Goal: Task Accomplishment & Management: Complete application form

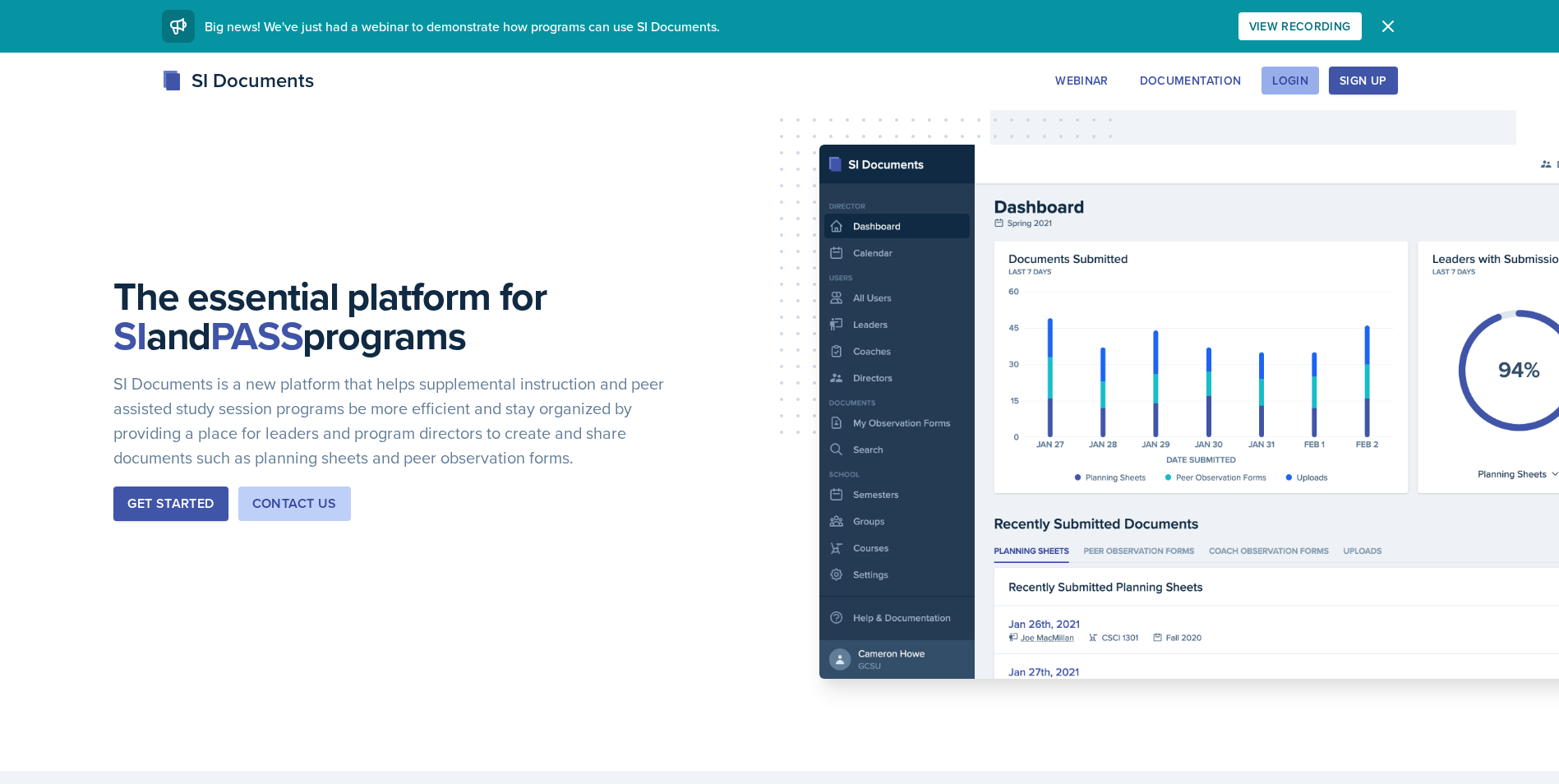
click at [1303, 81] on div "Login" at bounding box center [1291, 80] width 36 height 13
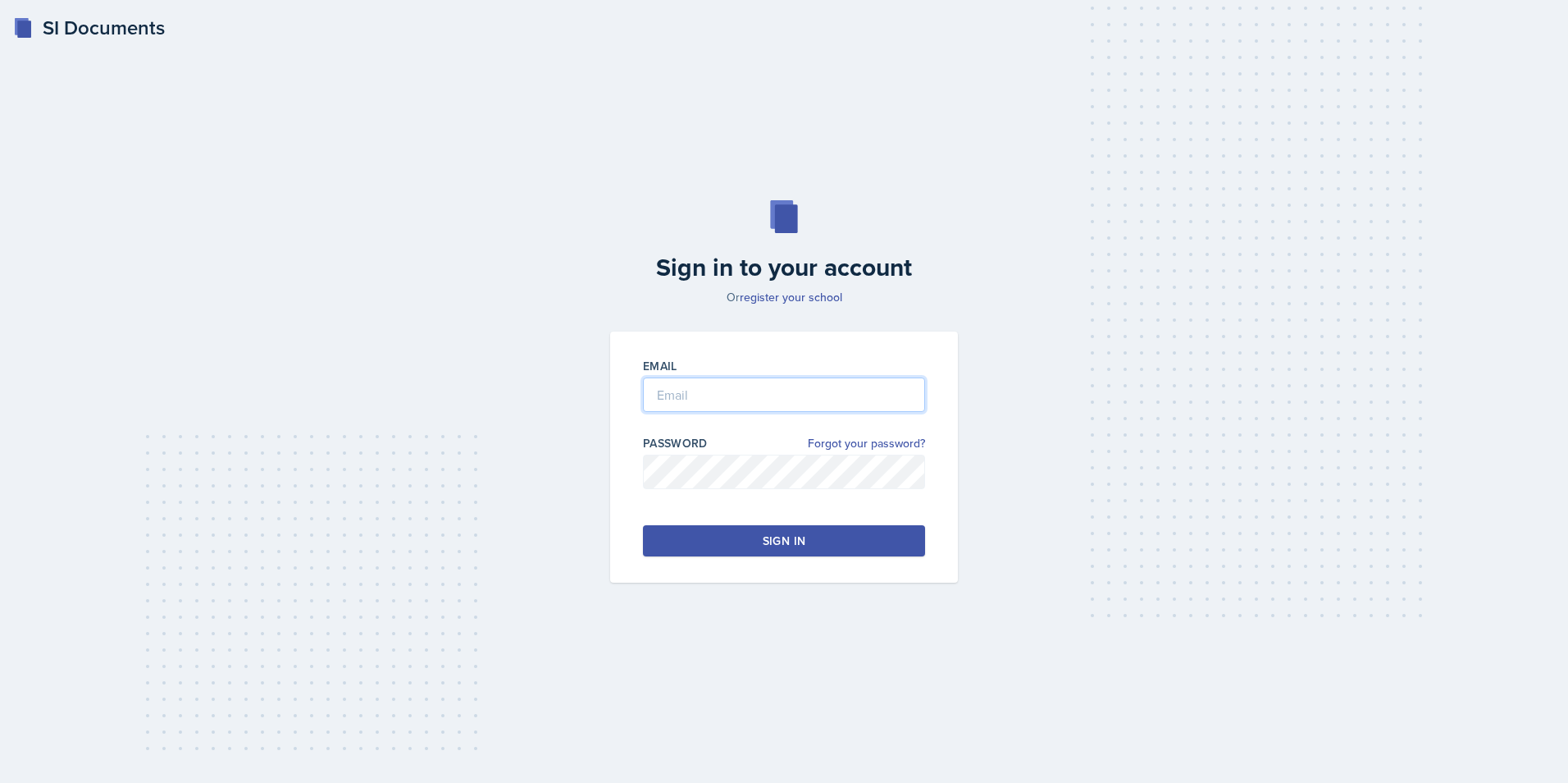
click at [828, 399] on input "email" at bounding box center [784, 395] width 282 height 34
type input "dlower20@students.kennesaw.edu"
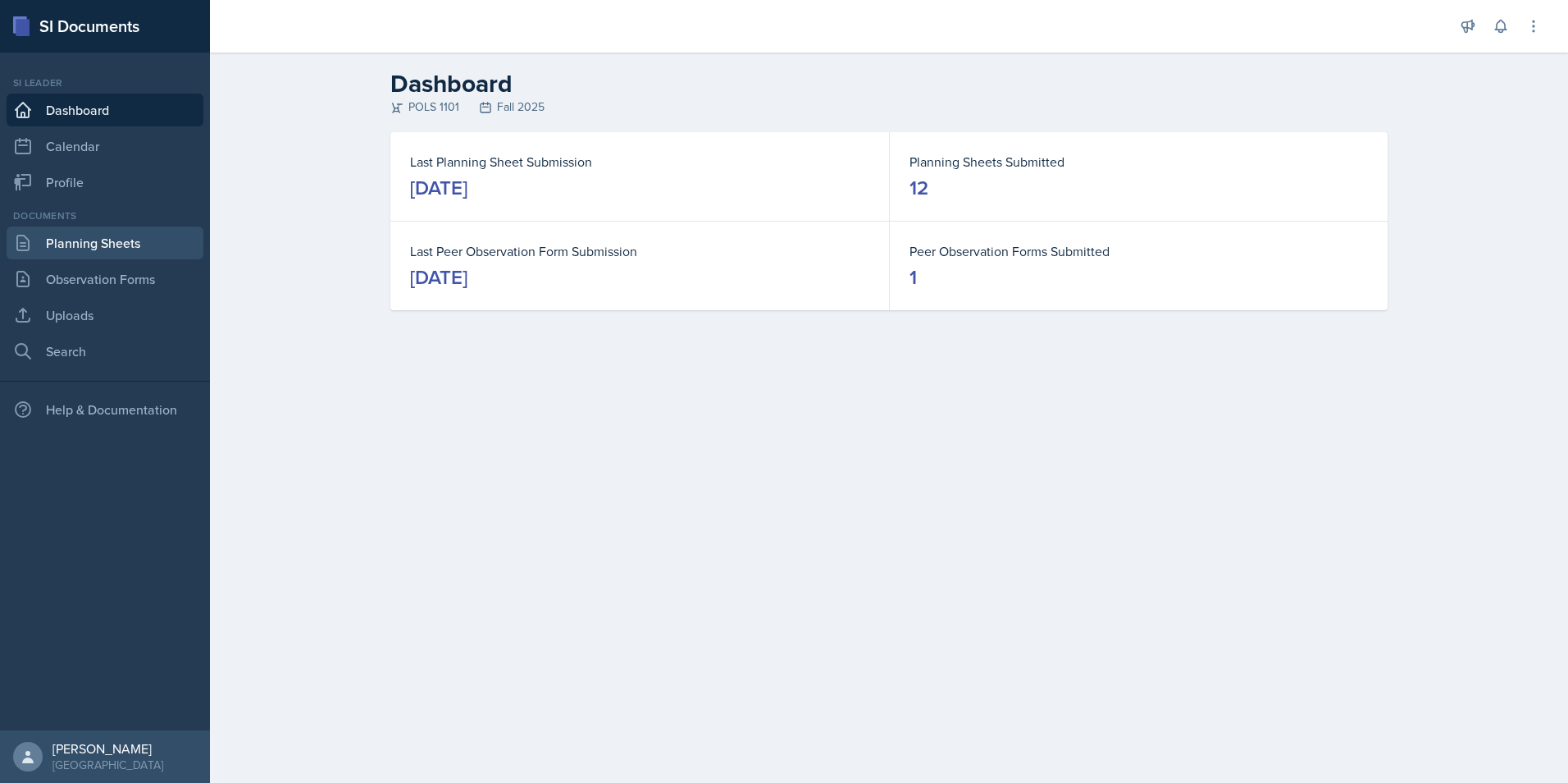
click at [85, 242] on link "Planning Sheets" at bounding box center [105, 242] width 196 height 32
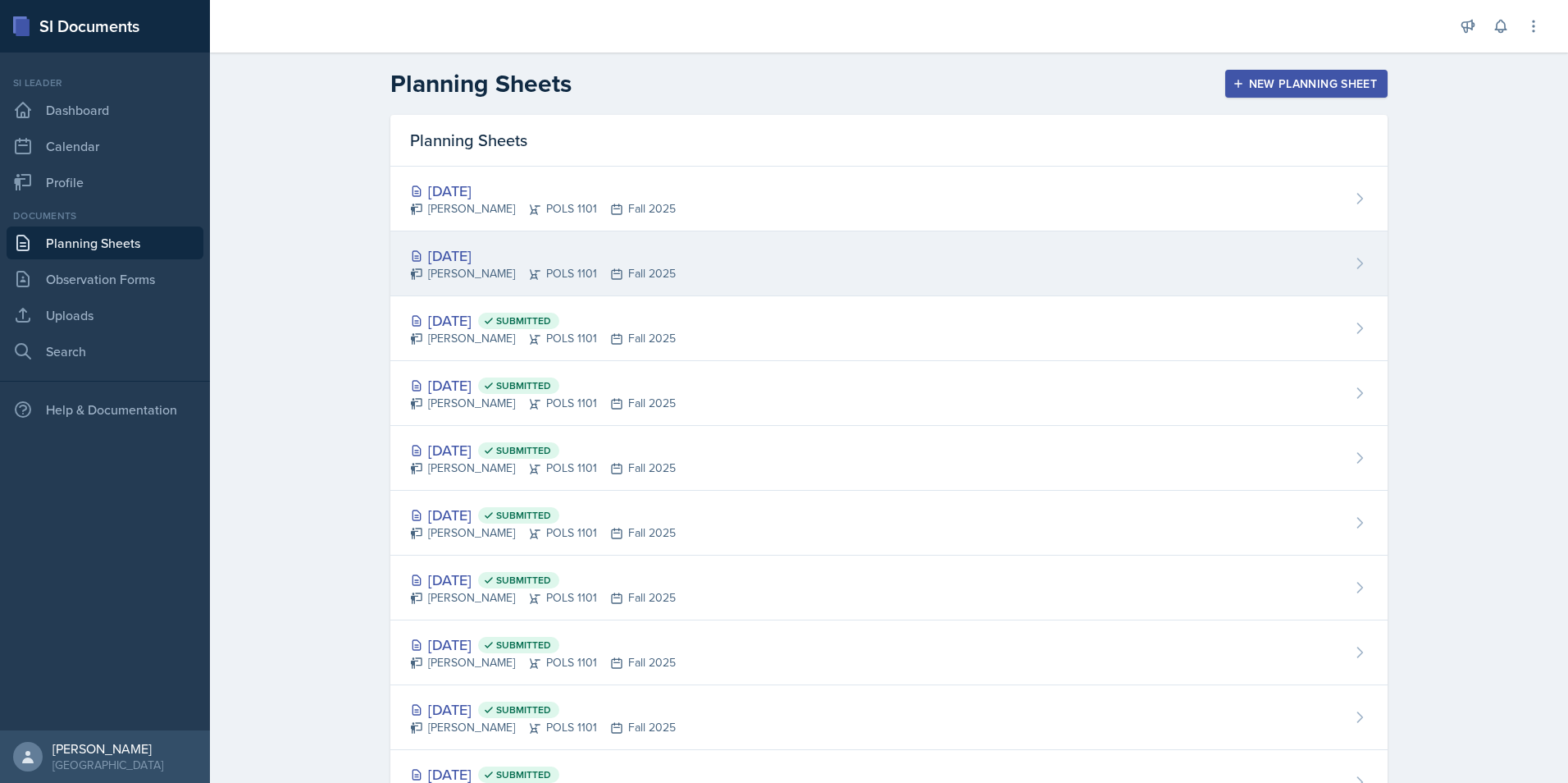
click at [463, 243] on div "Oct 7th, 2025 Destine Lowery POLS 1101 Fall 2025" at bounding box center [888, 264] width 997 height 65
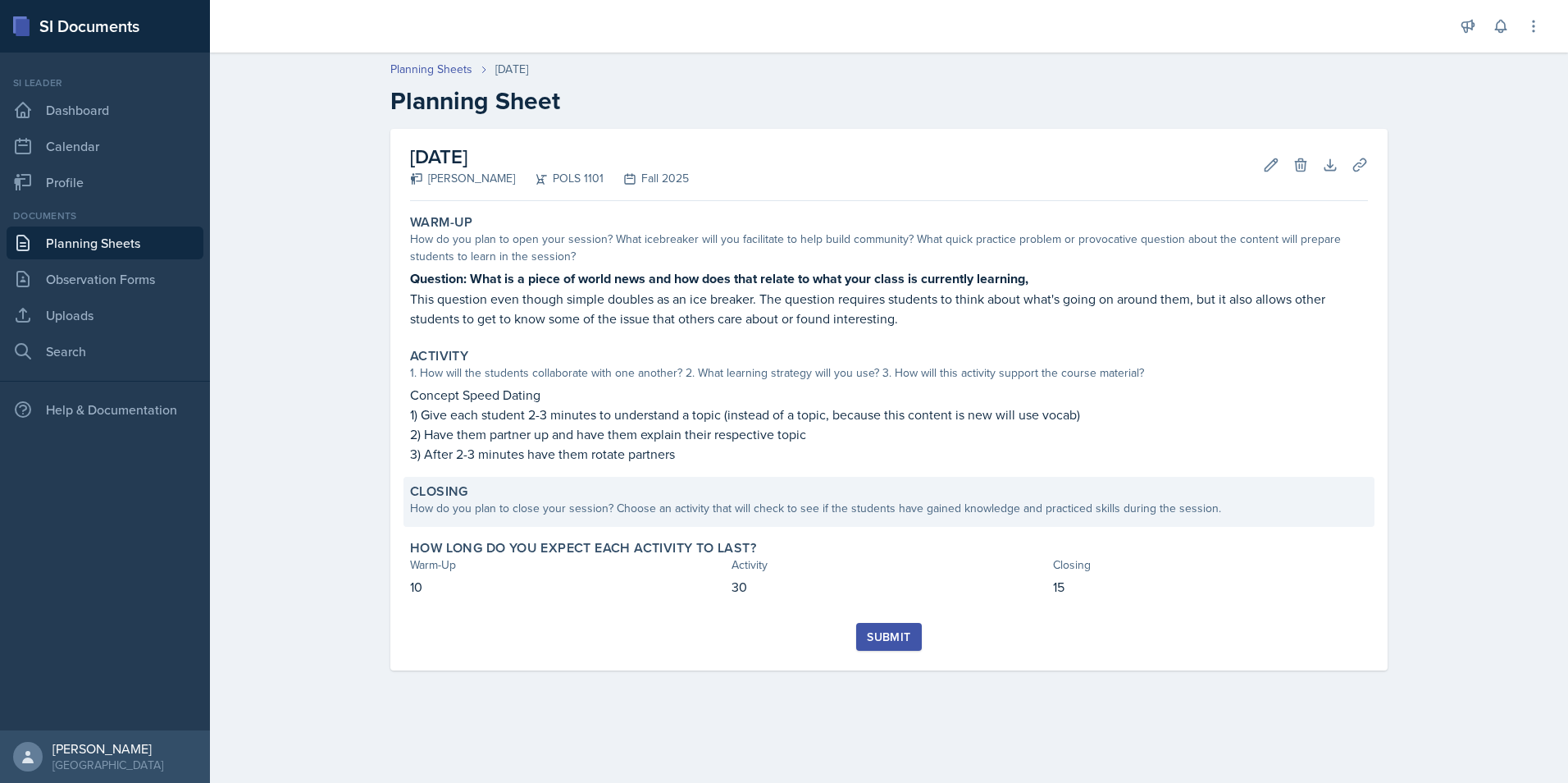
click at [611, 492] on div "Closing" at bounding box center [888, 491] width 958 height 16
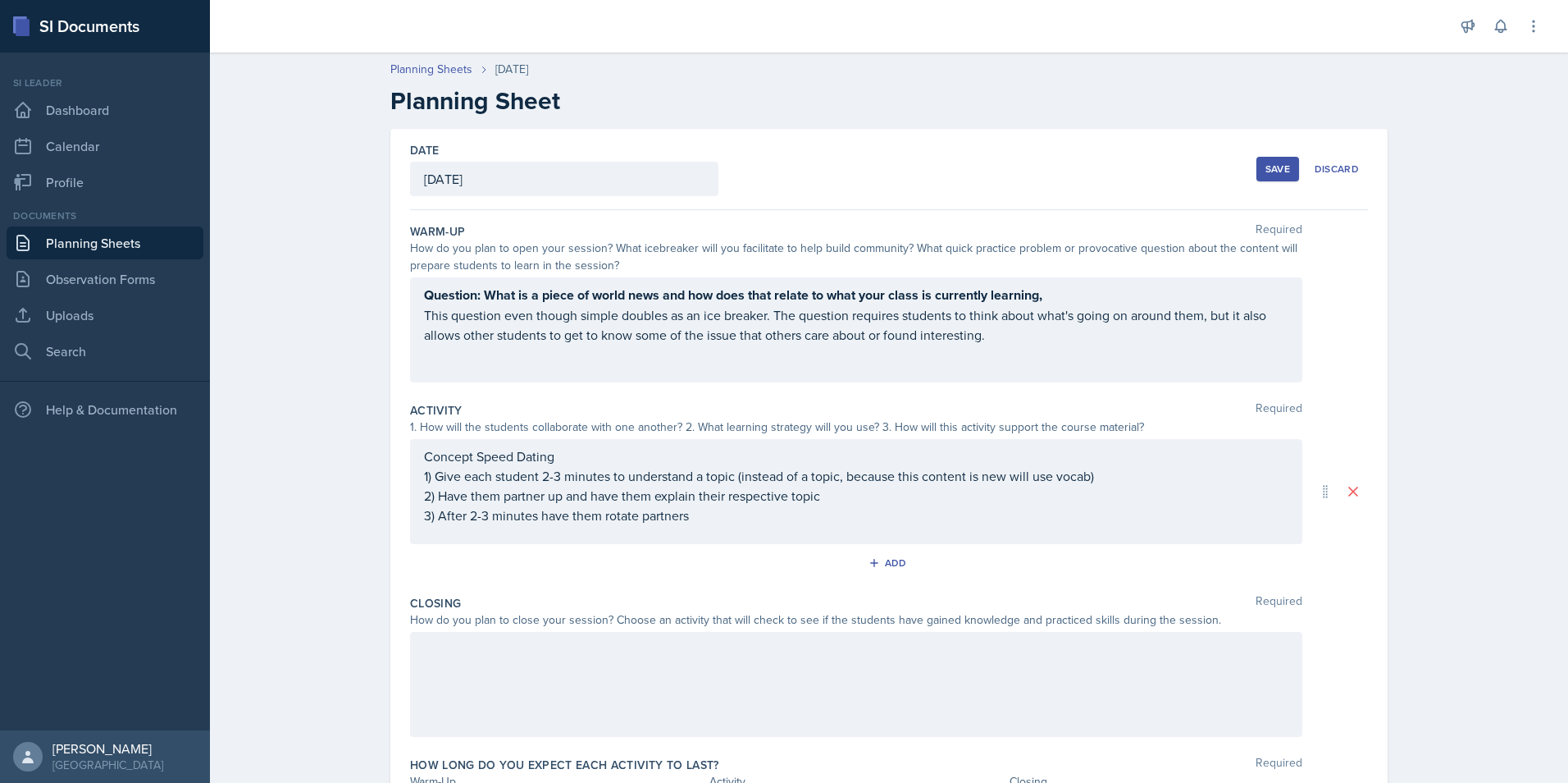
click at [593, 685] on div at bounding box center [856, 684] width 892 height 105
click at [458, 73] on link "Planning Sheets" at bounding box center [431, 70] width 82 height 17
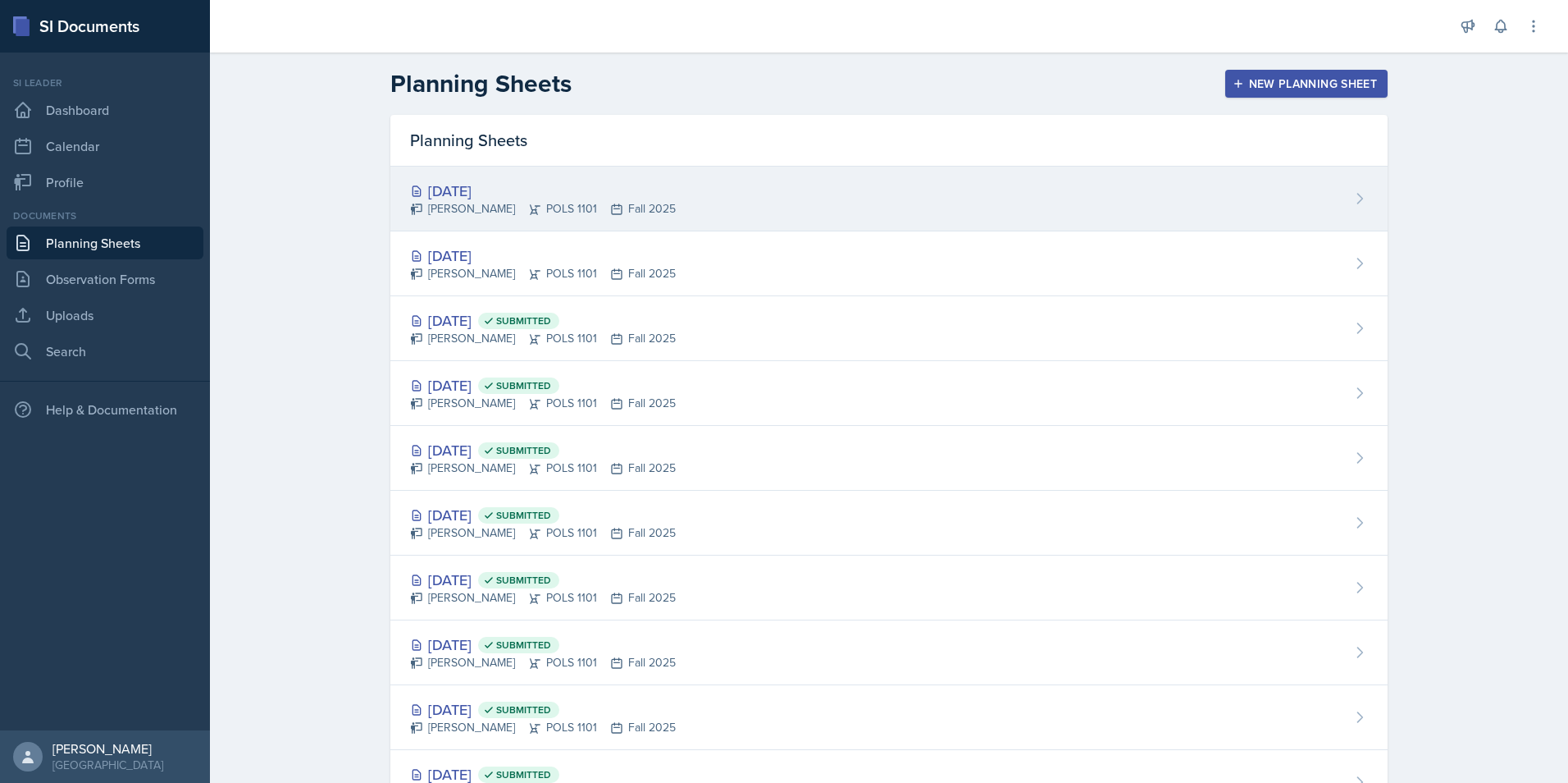
click at [508, 191] on div "[DATE]" at bounding box center [542, 190] width 266 height 22
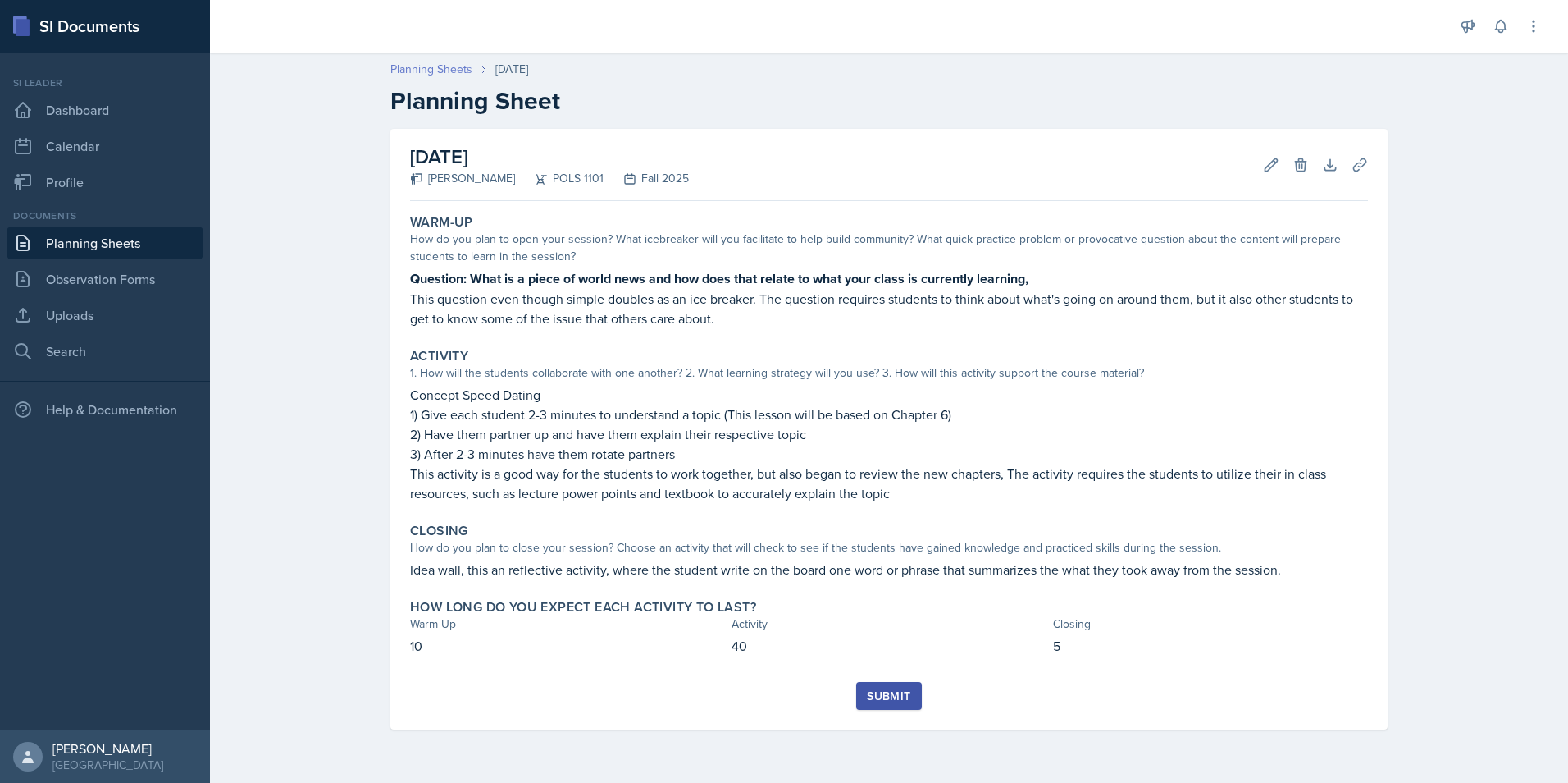
click at [459, 64] on link "Planning Sheets" at bounding box center [431, 70] width 82 height 17
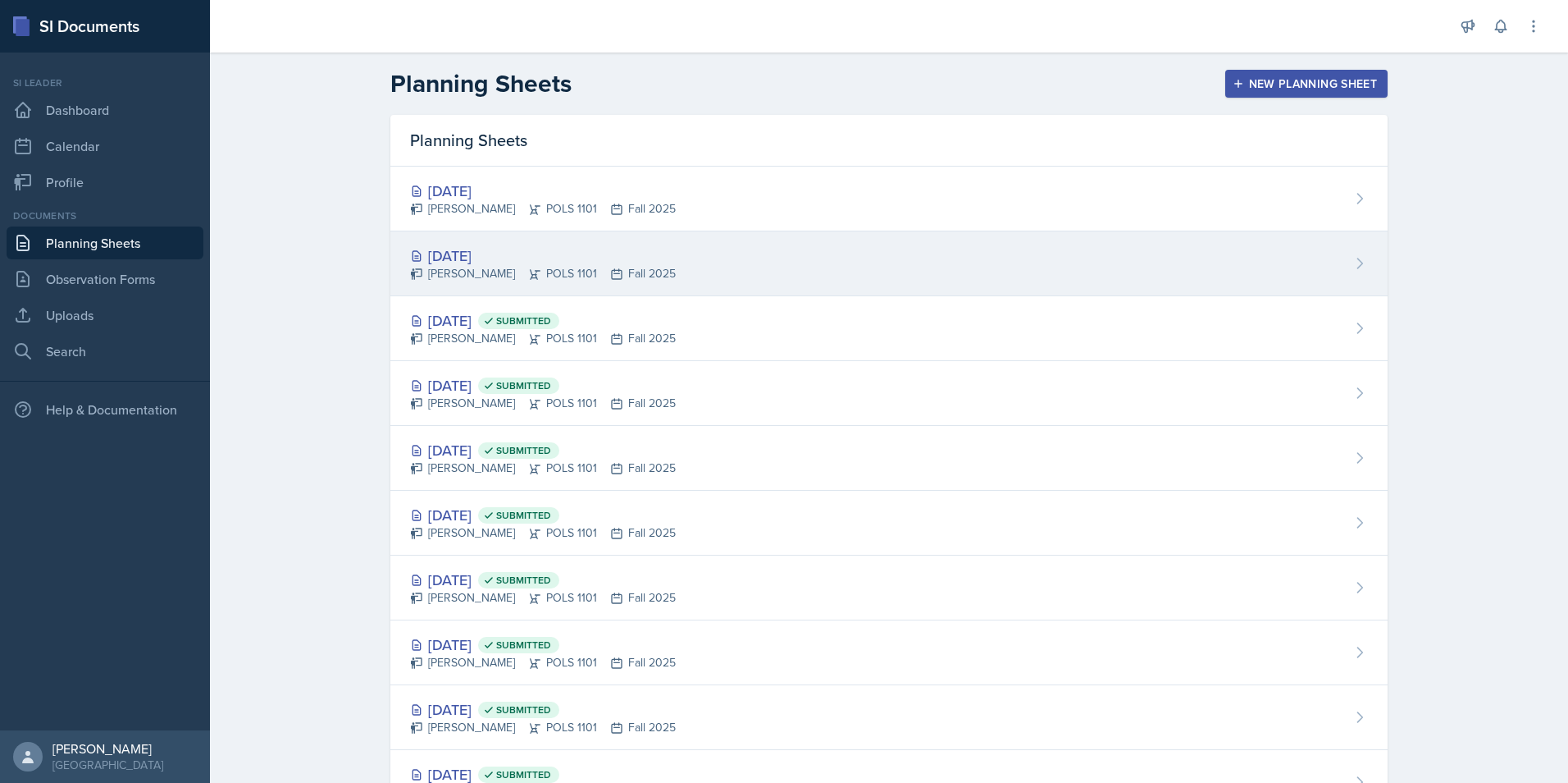
click at [483, 271] on div "Destine Lowery POLS 1101 Fall 2025" at bounding box center [542, 274] width 266 height 17
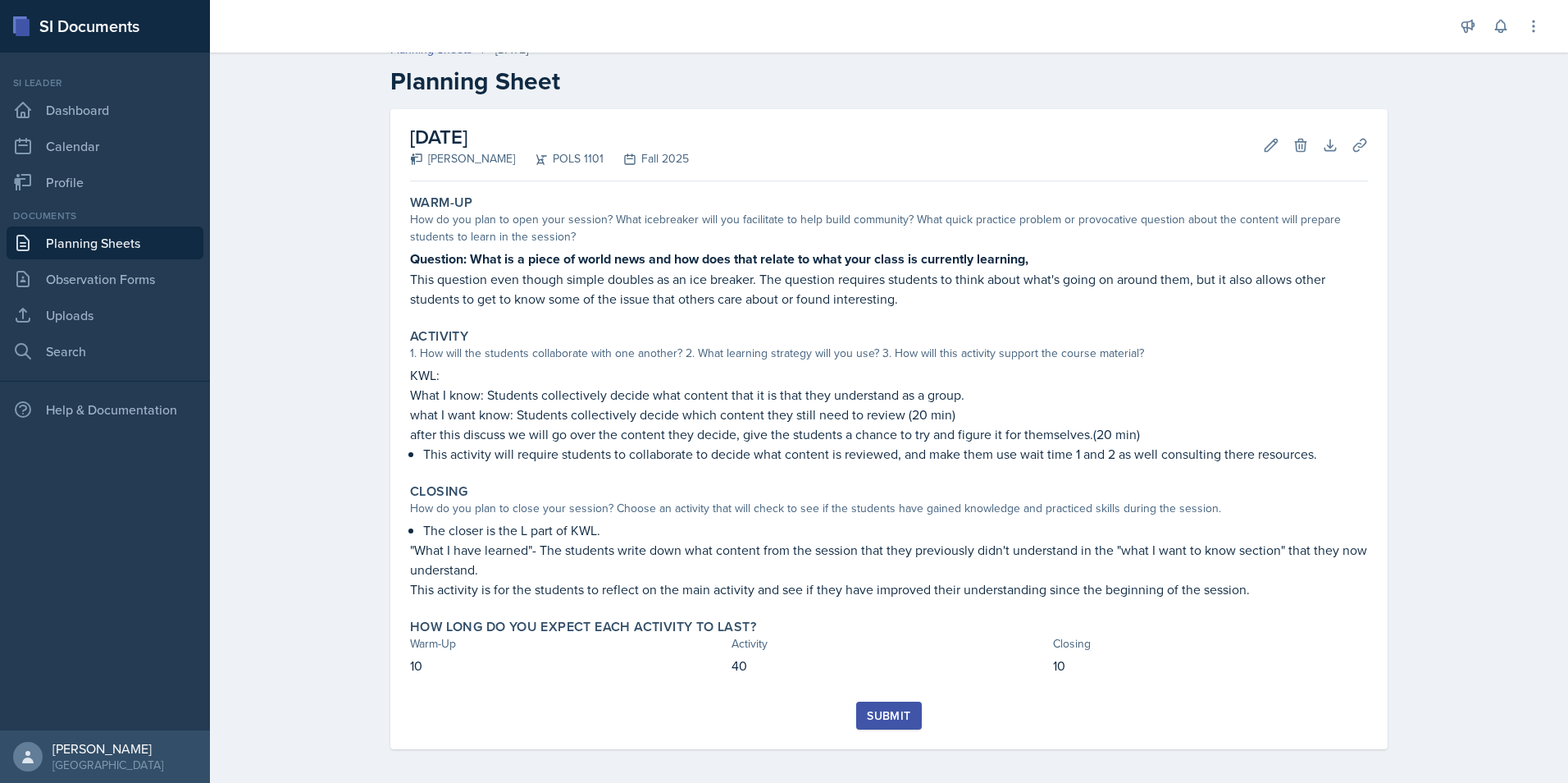
scroll to position [26, 0]
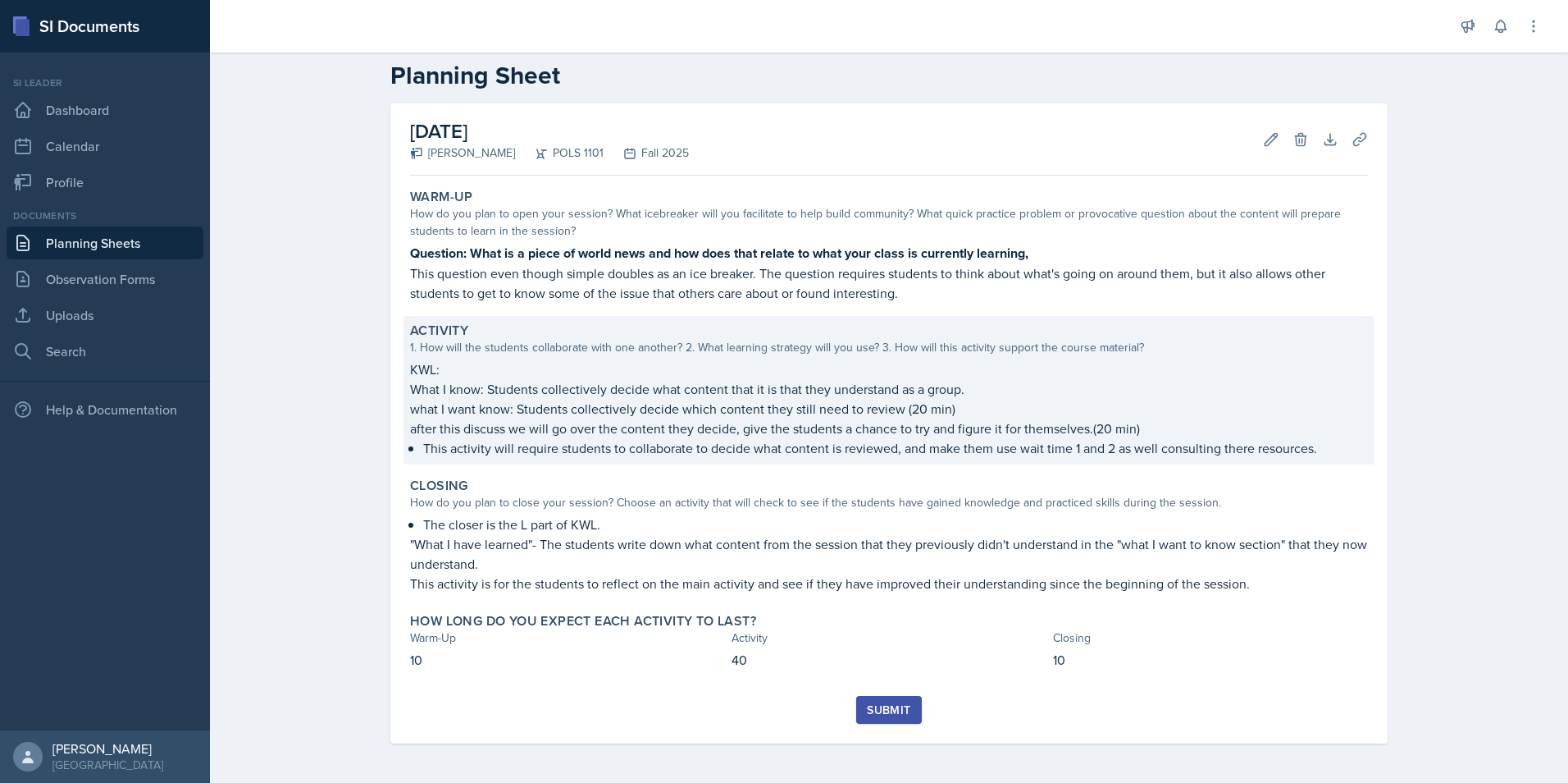
click at [560, 369] on p "KWL:" at bounding box center [888, 369] width 958 height 20
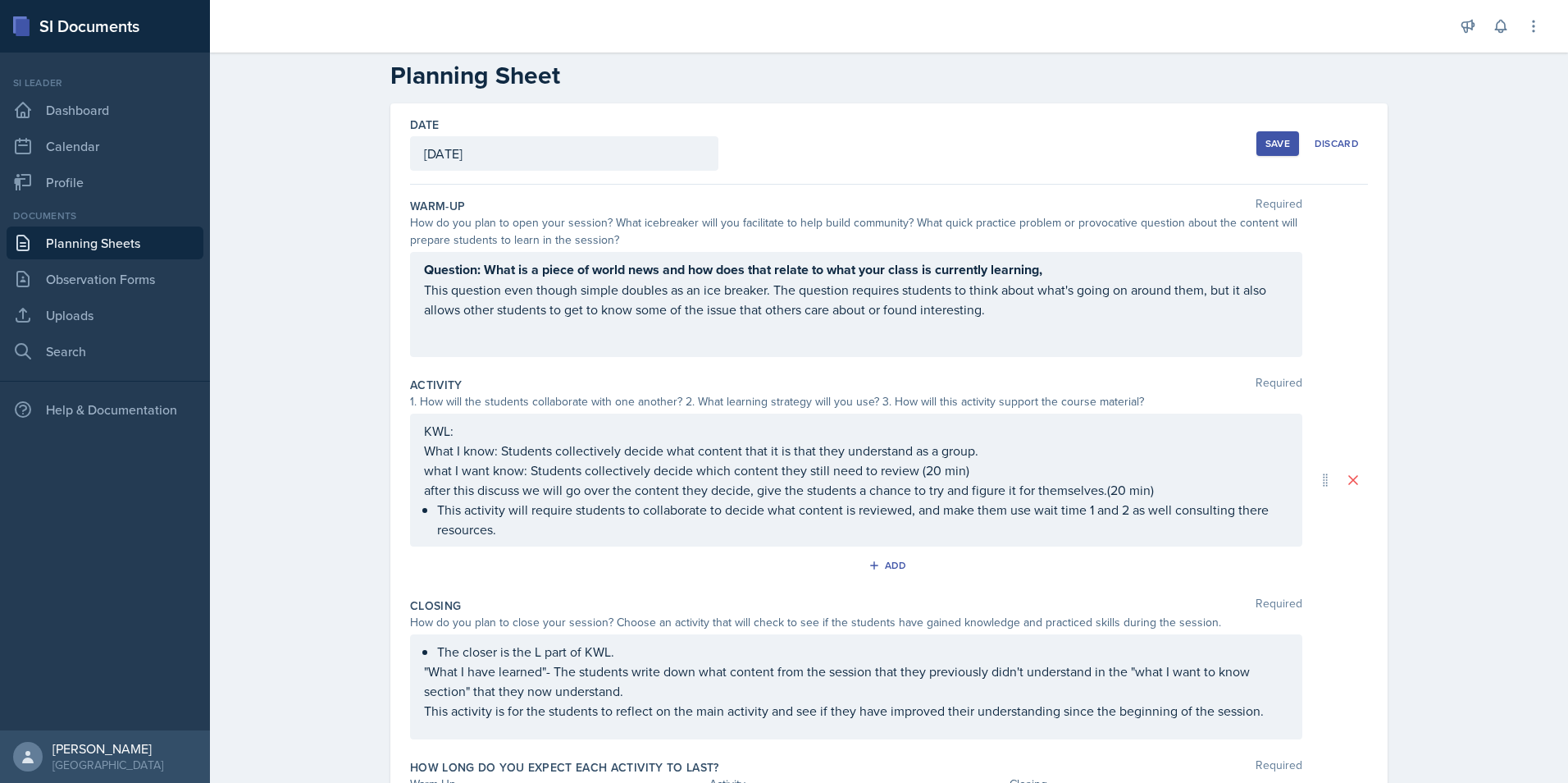
click at [1490, 324] on div "Planning Sheets Oct 7th, 2025 Planning Sheet Date October 7th, 2025 October 202…" at bounding box center [888, 458] width 1358 height 877
click at [1271, 159] on div "Save Discard" at bounding box center [1312, 144] width 112 height 38
click at [1271, 149] on div "Save" at bounding box center [1277, 144] width 25 height 13
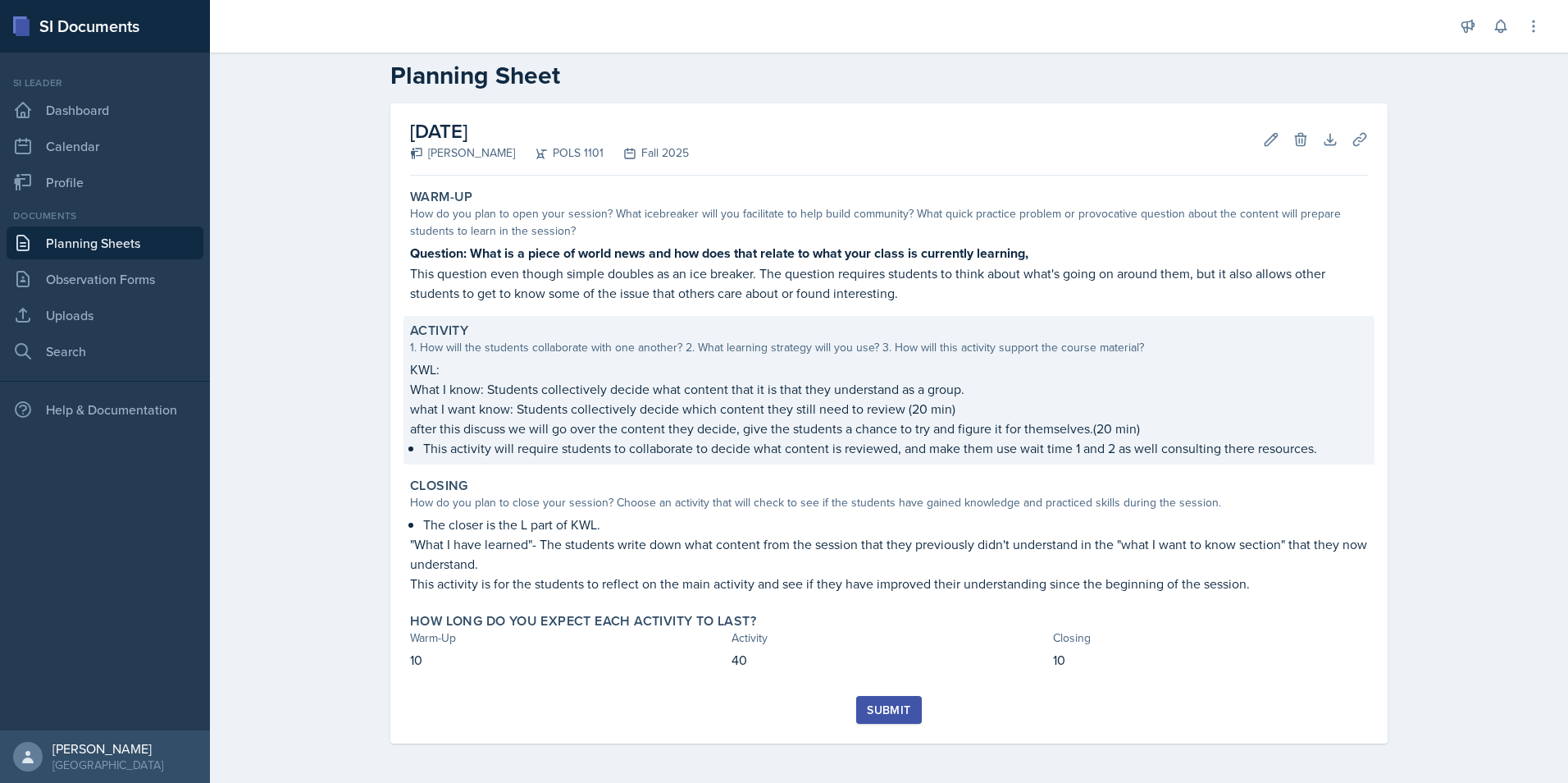
click at [885, 455] on p "This activity will require students to collaborate to decide what content is re…" at bounding box center [895, 447] width 945 height 20
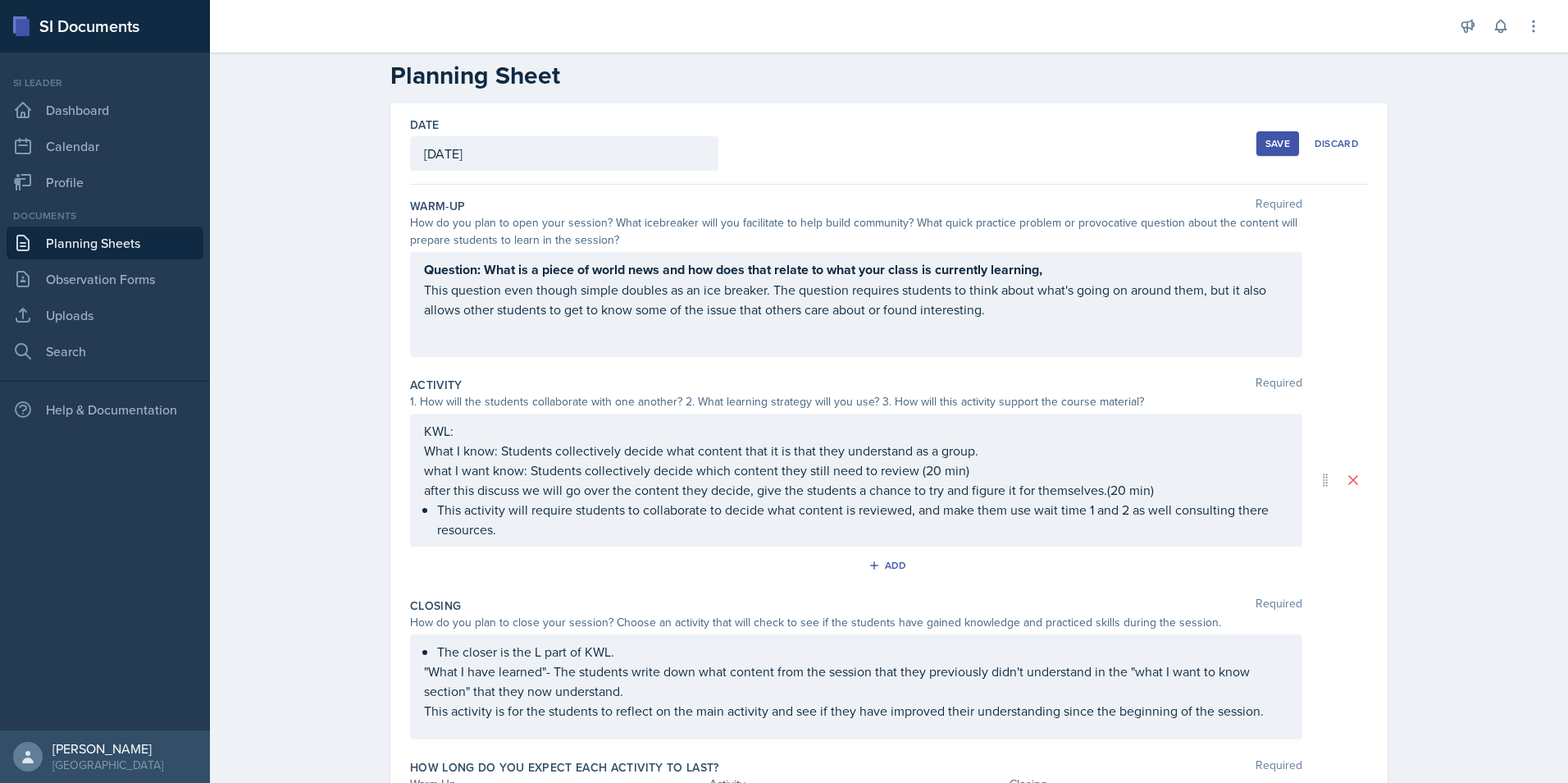
click at [905, 508] on div "KWL: What I know: Students collectively decide what content that it is that the…" at bounding box center [856, 480] width 865 height 118
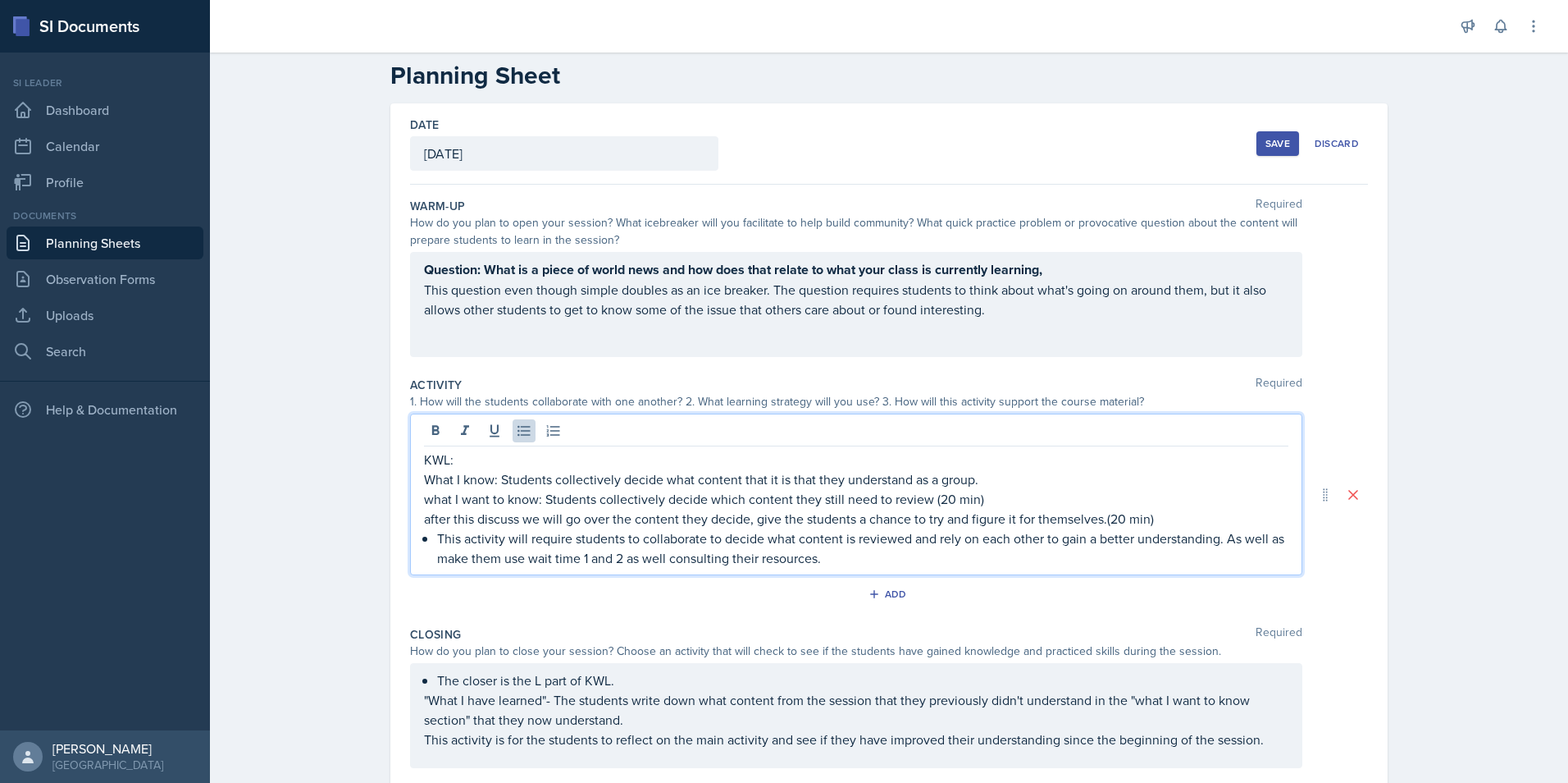
click at [862, 553] on p "This activity will require students to collaborate to decide what content is re…" at bounding box center [863, 547] width 851 height 39
click at [1488, 381] on div "Planning Sheets Oct 7th, 2025 Planning Sheet Date October 7th, 2025 October 202…" at bounding box center [888, 472] width 1358 height 906
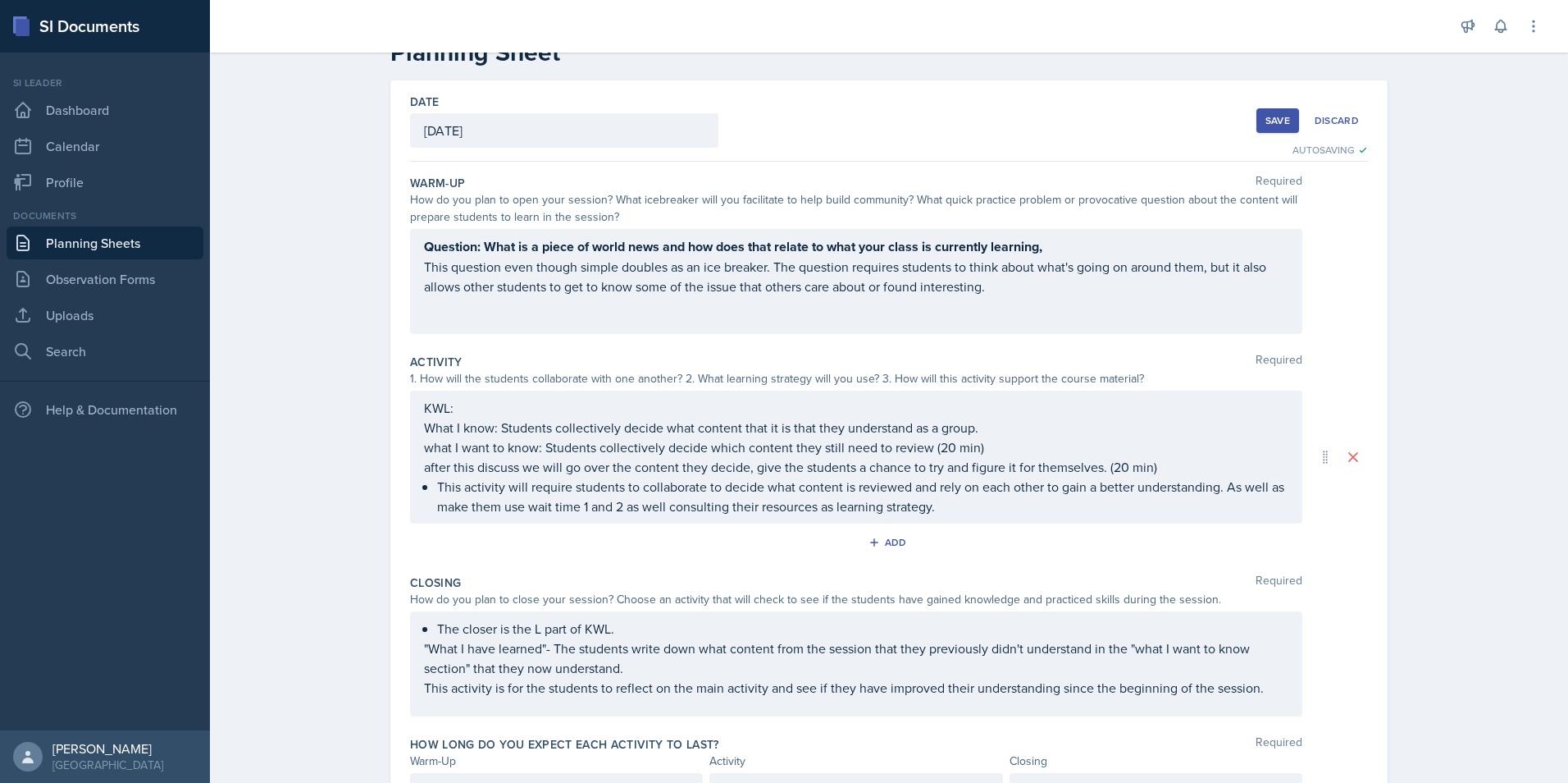
scroll to position [23, 0]
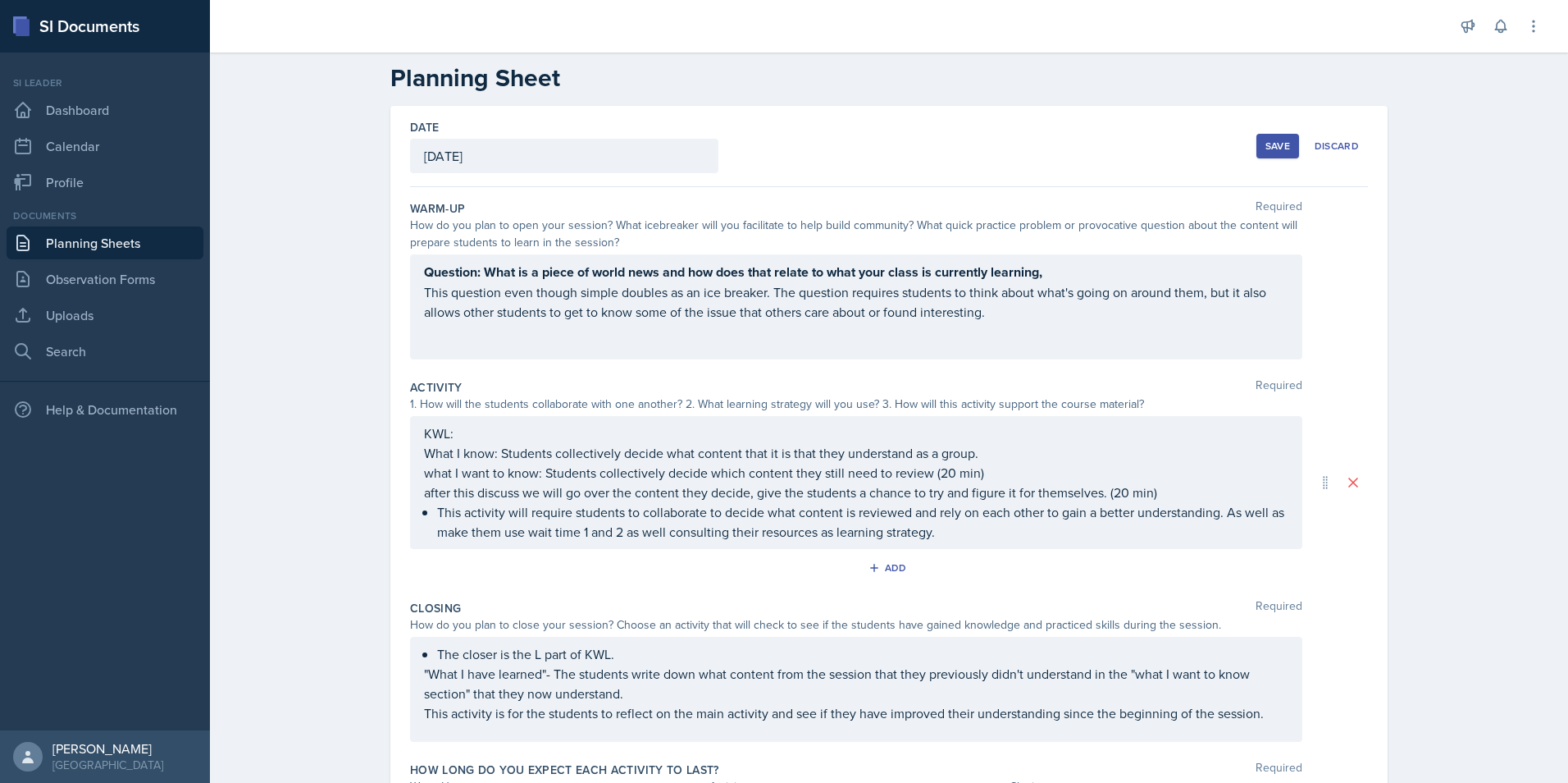
click at [1263, 155] on button "Save" at bounding box center [1277, 146] width 43 height 25
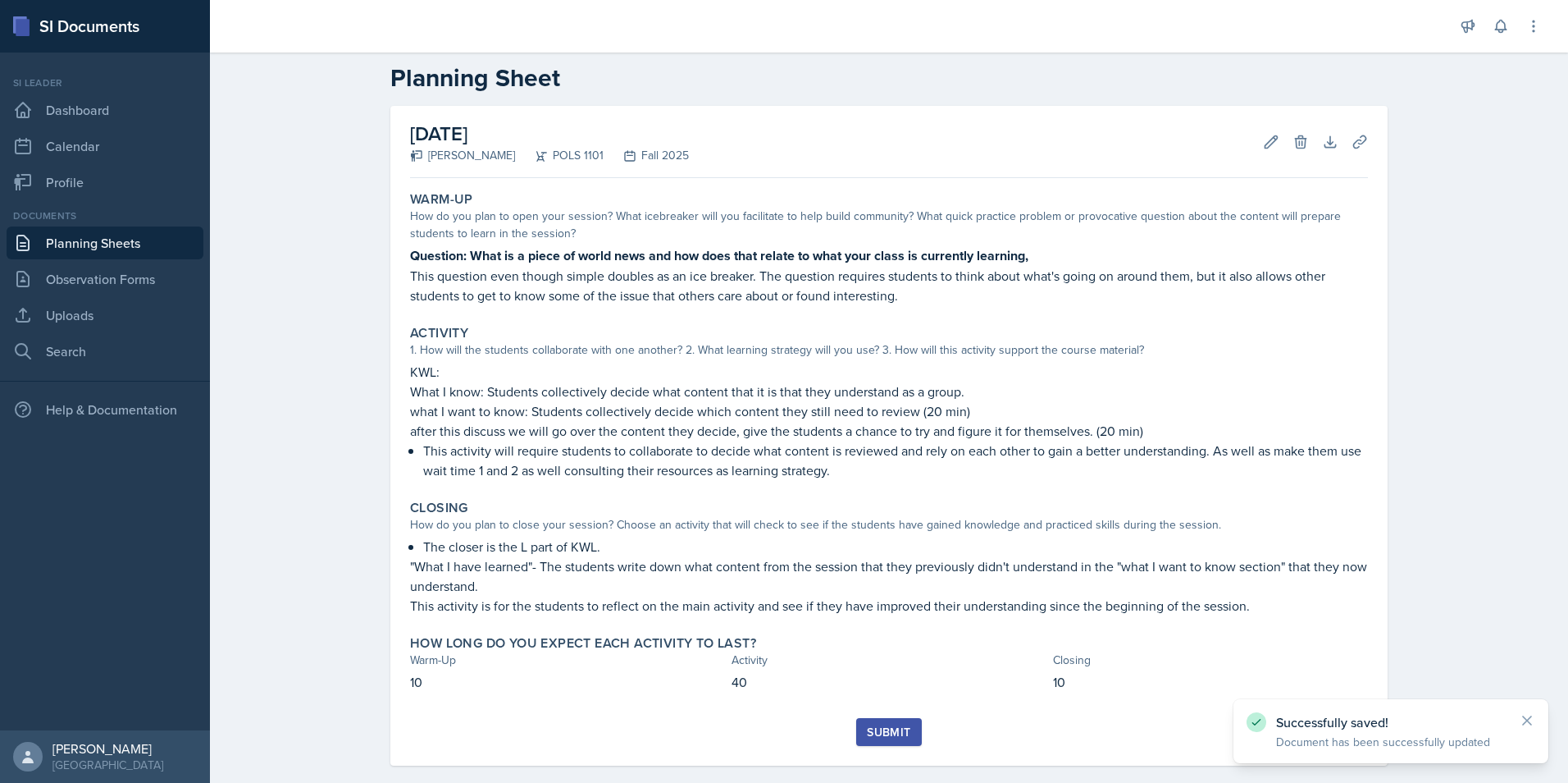
scroll to position [45, 0]
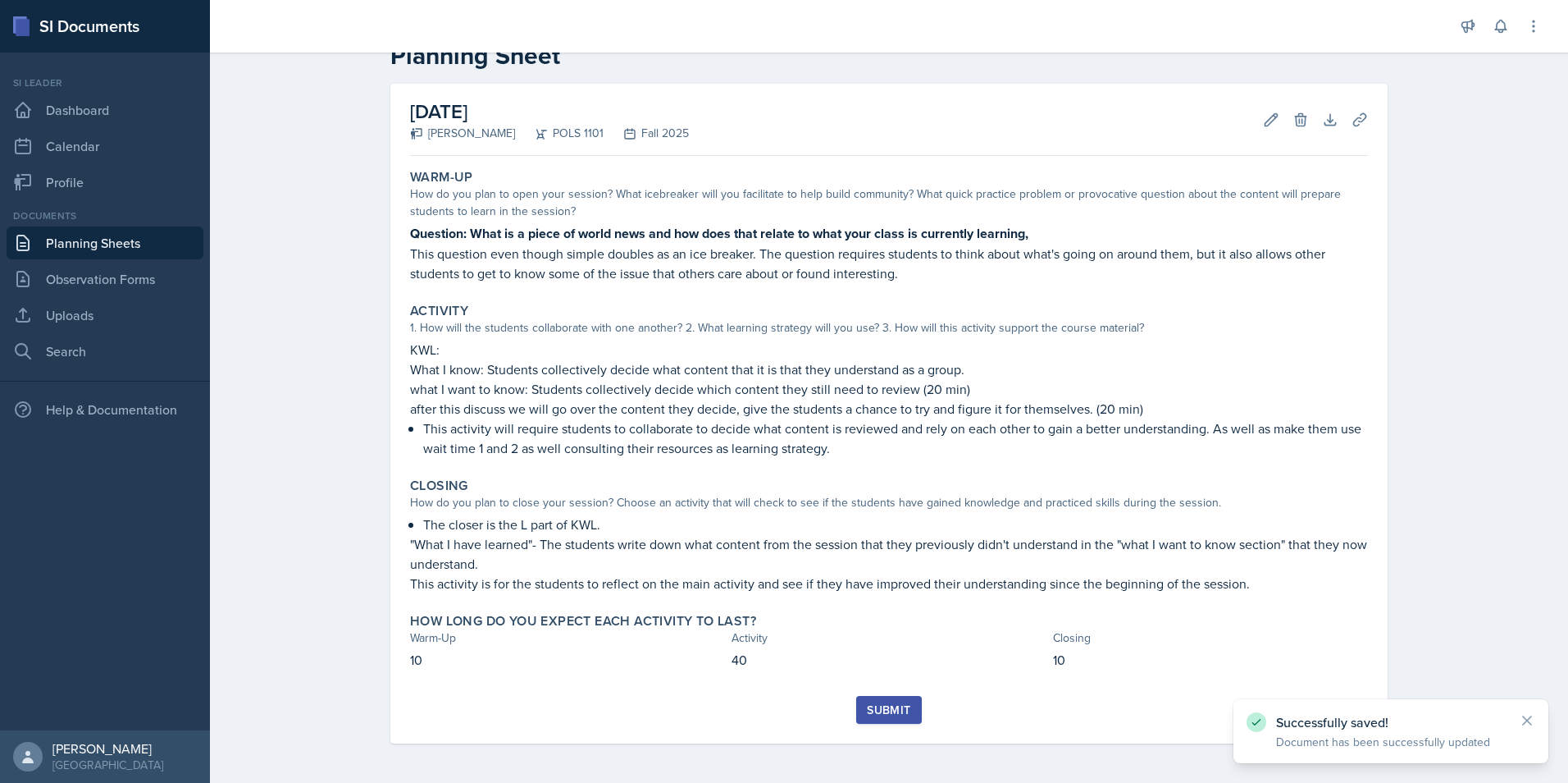
click at [907, 711] on button "Submit" at bounding box center [888, 710] width 65 height 28
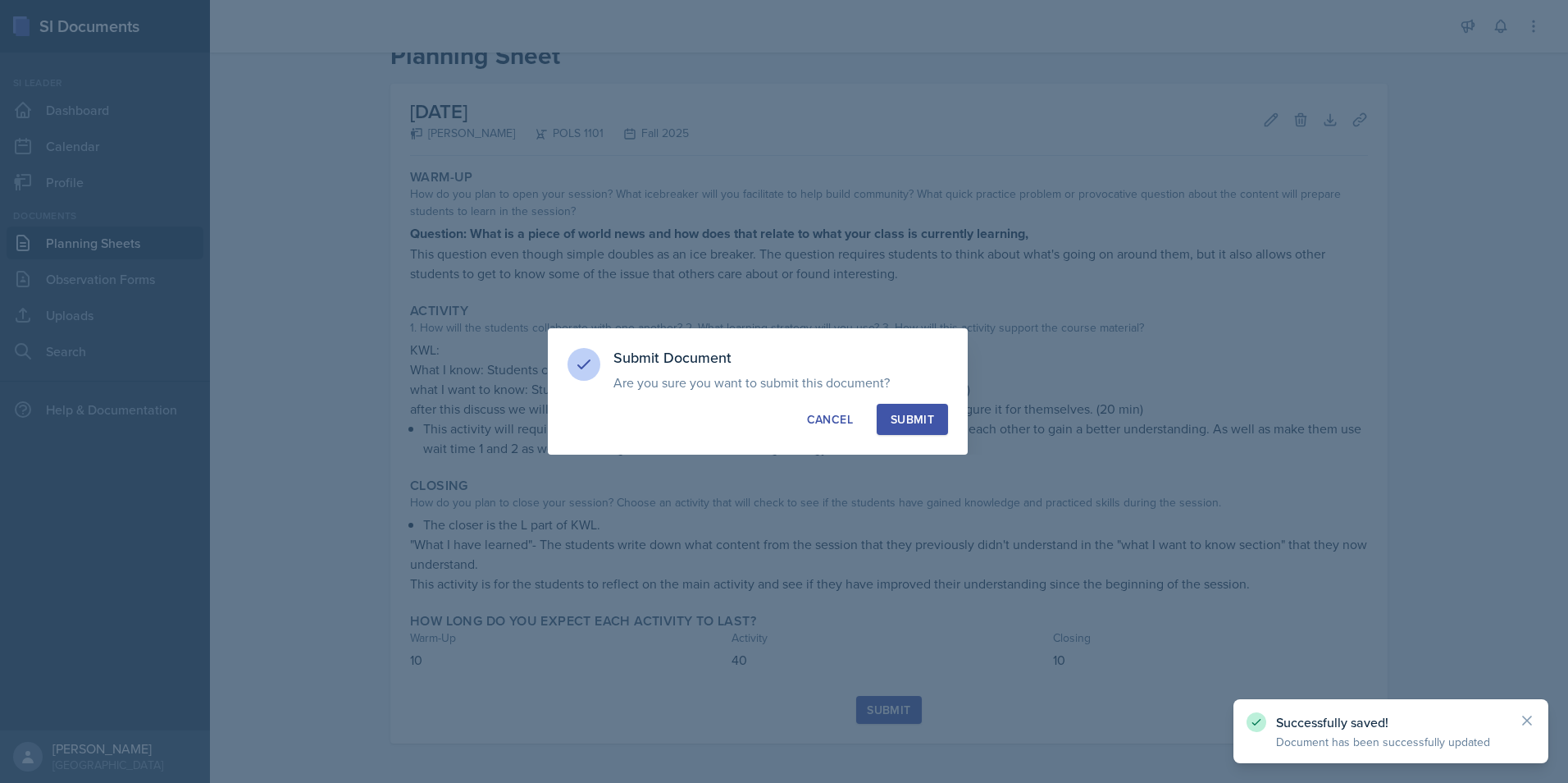
click at [919, 433] on button "Submit" at bounding box center [912, 419] width 71 height 31
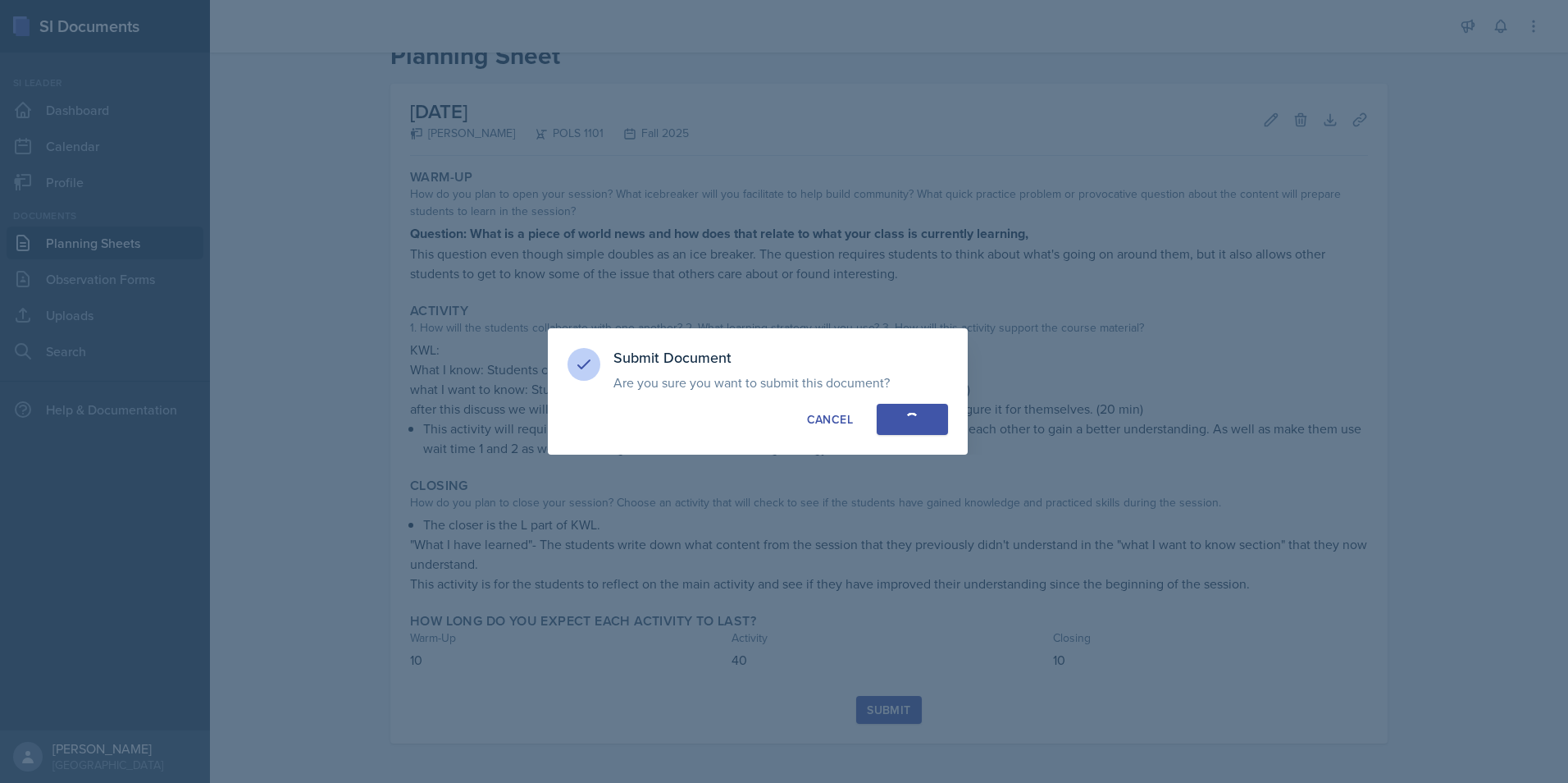
scroll to position [0, 0]
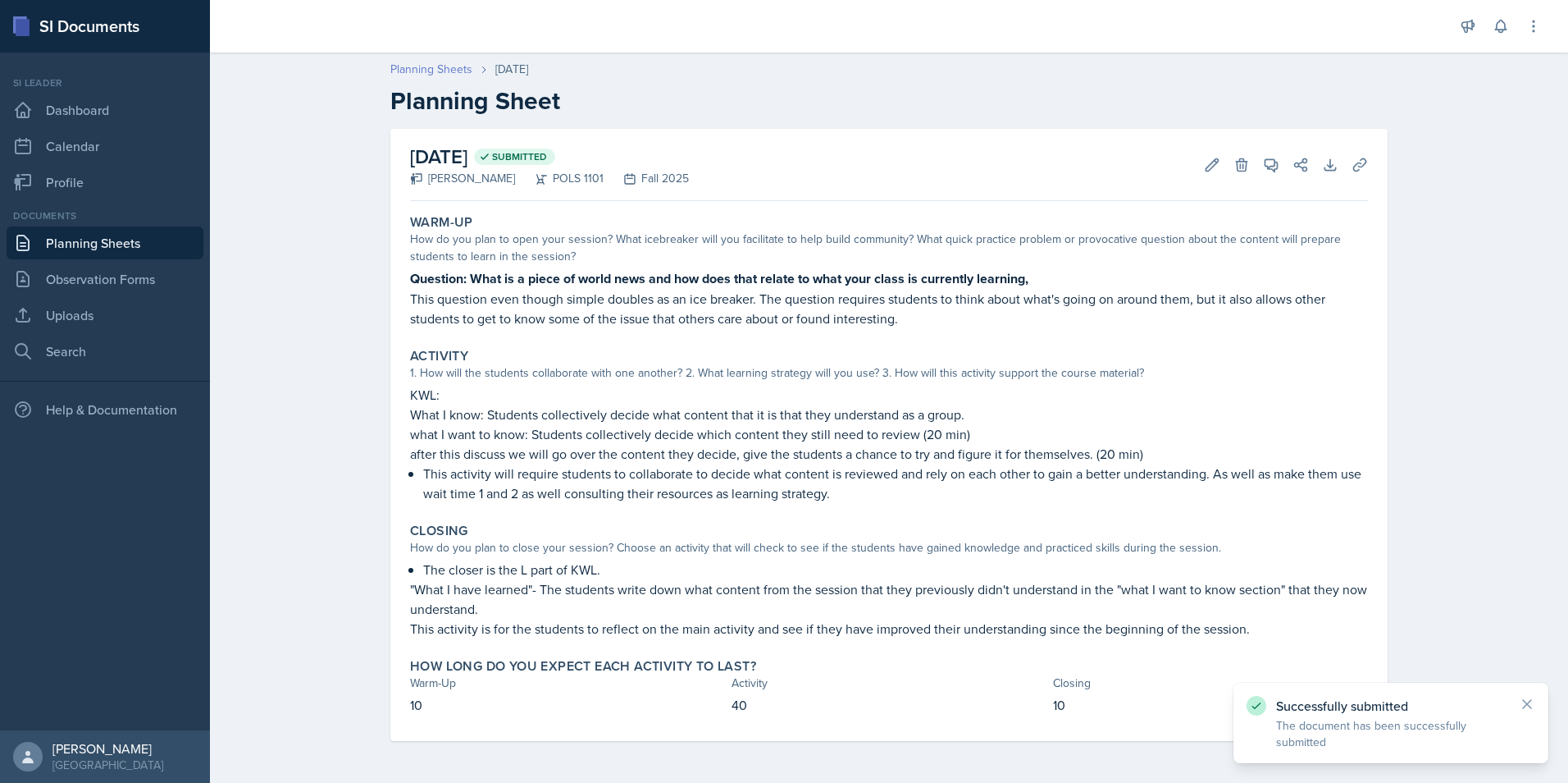
click at [468, 69] on link "Planning Sheets" at bounding box center [431, 70] width 82 height 17
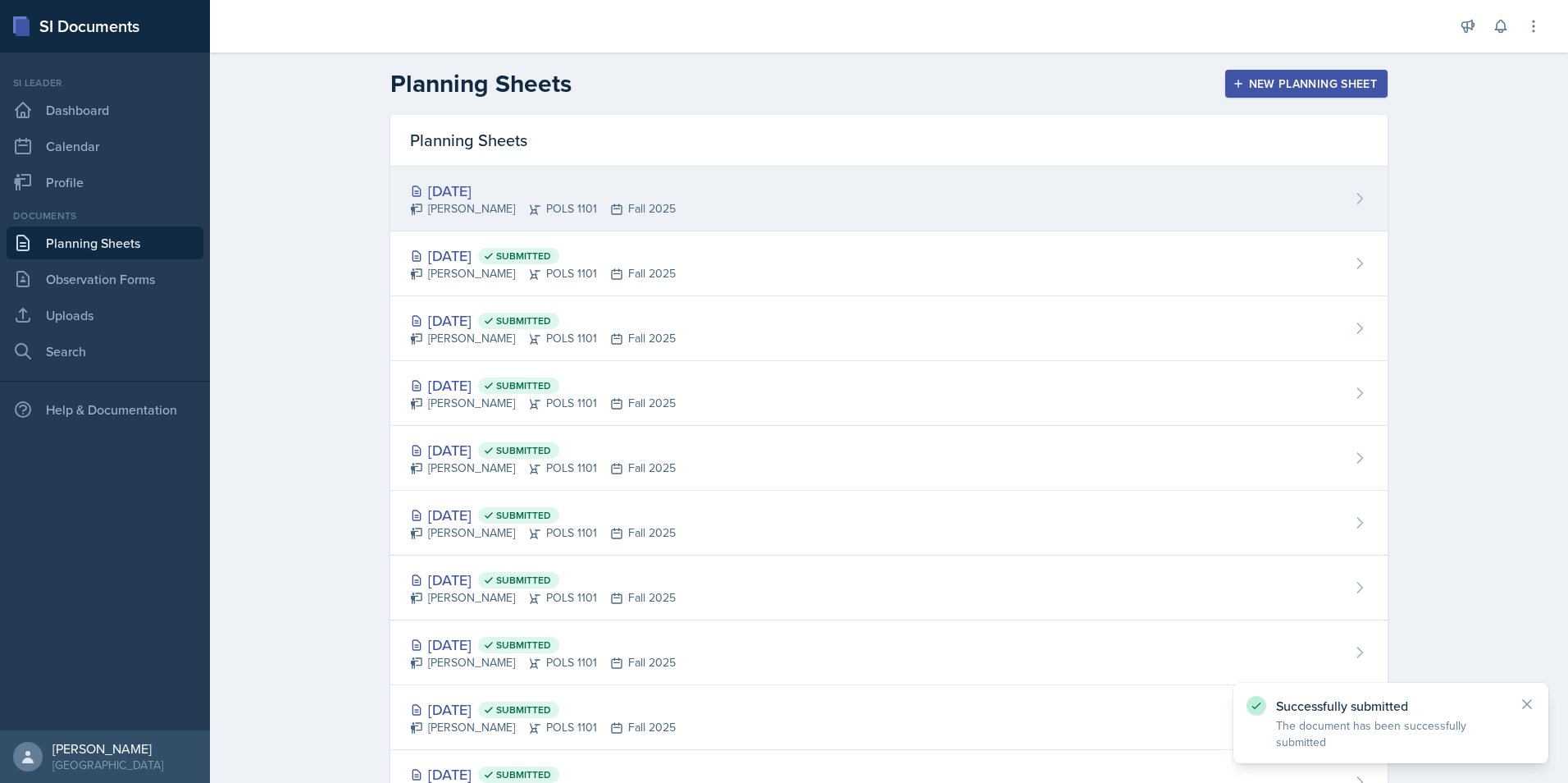
click at [560, 218] on div "Oct 9th, 2025 Destine Lowery POLS 1101 Fall 2025" at bounding box center [888, 199] width 997 height 65
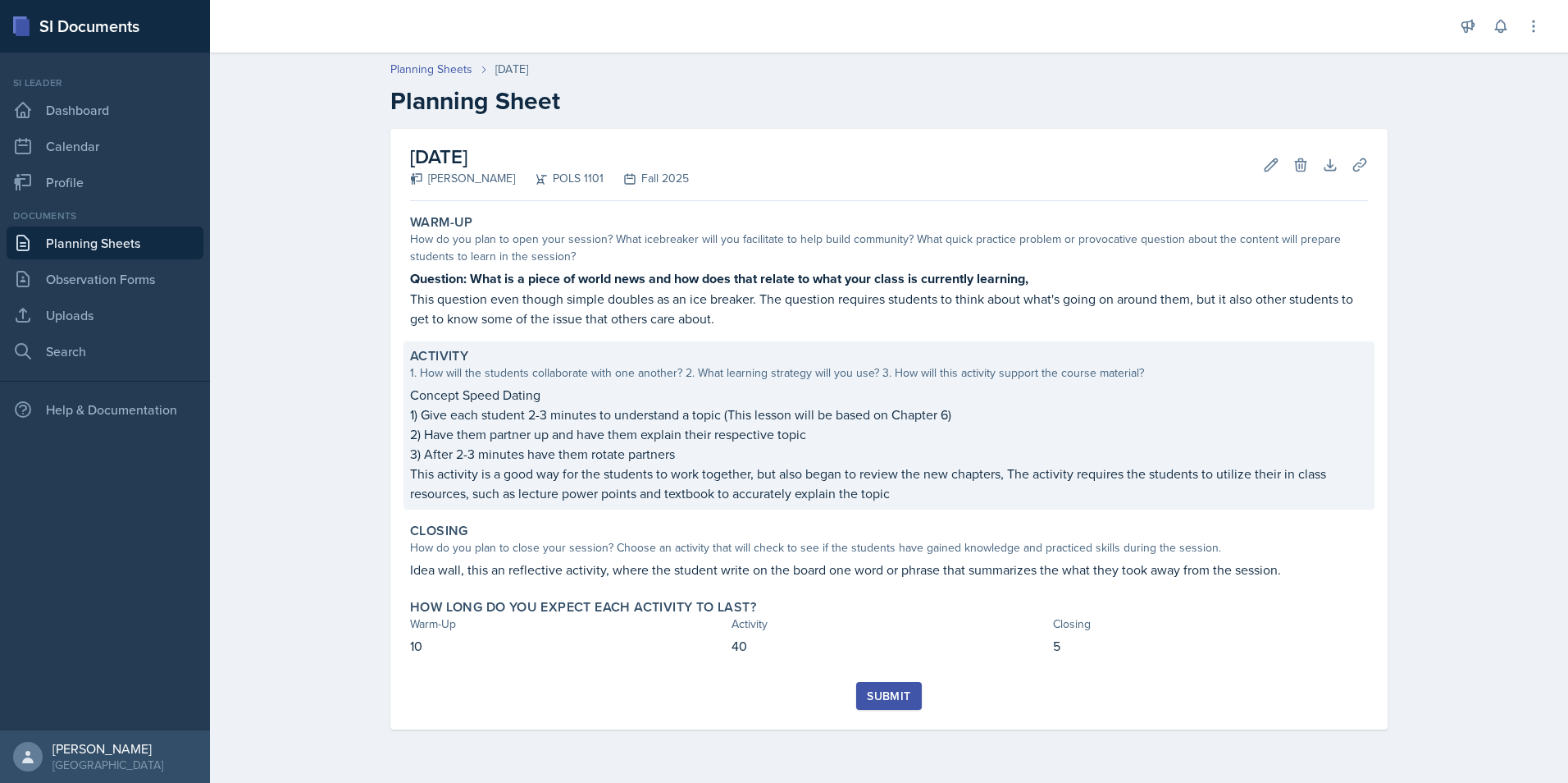
click at [840, 415] on p "1) Give each student 2-3 minutes to understand a topic (This lesson will be bas…" at bounding box center [888, 414] width 958 height 20
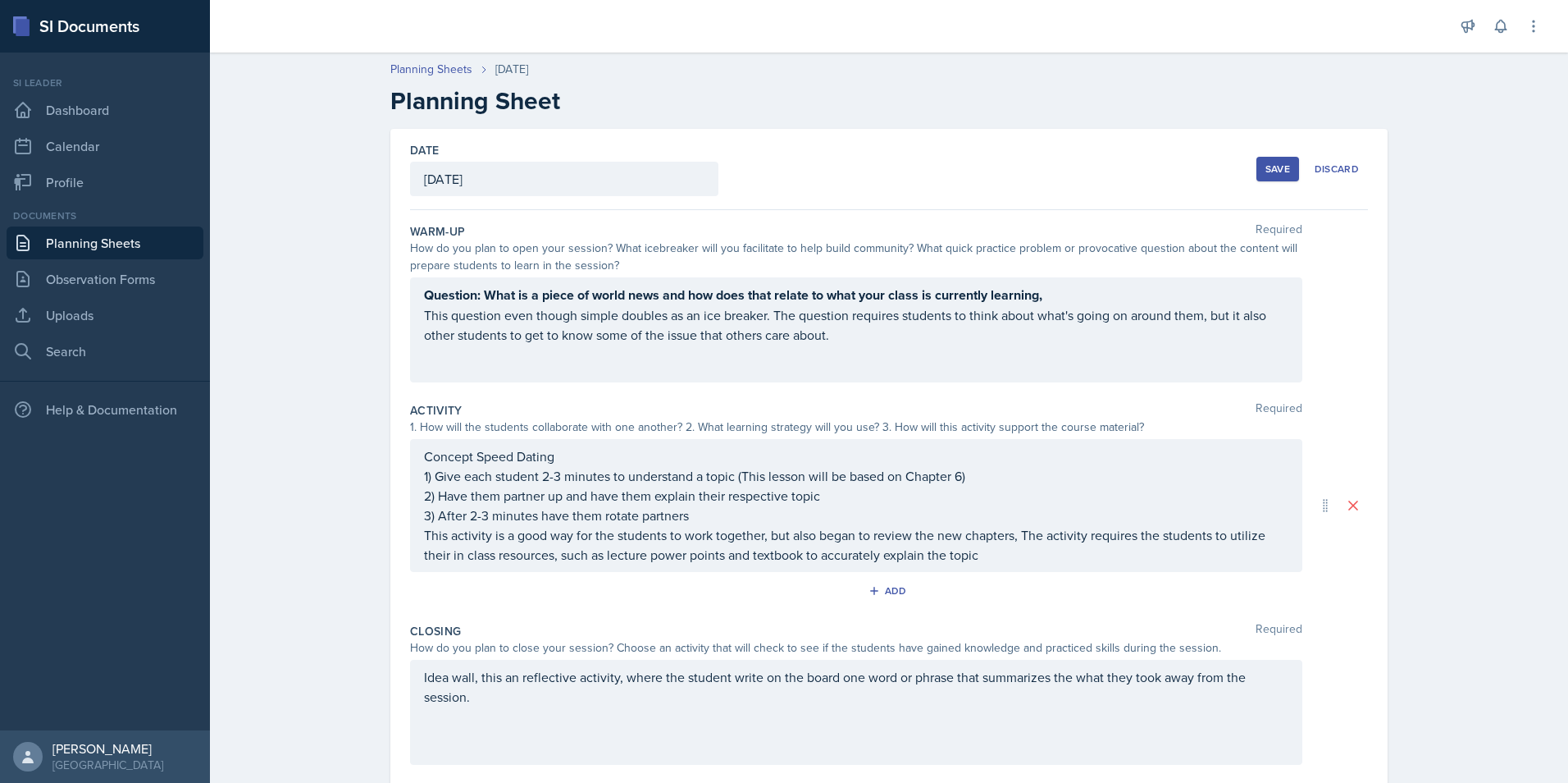
click at [1485, 422] on div "Planning Sheets Oct 9th, 2025 Planning Sheet Date October 9th, 2025 October 202…" at bounding box center [888, 483] width 1358 height 877
click at [1265, 174] on div "Save" at bounding box center [1277, 169] width 25 height 13
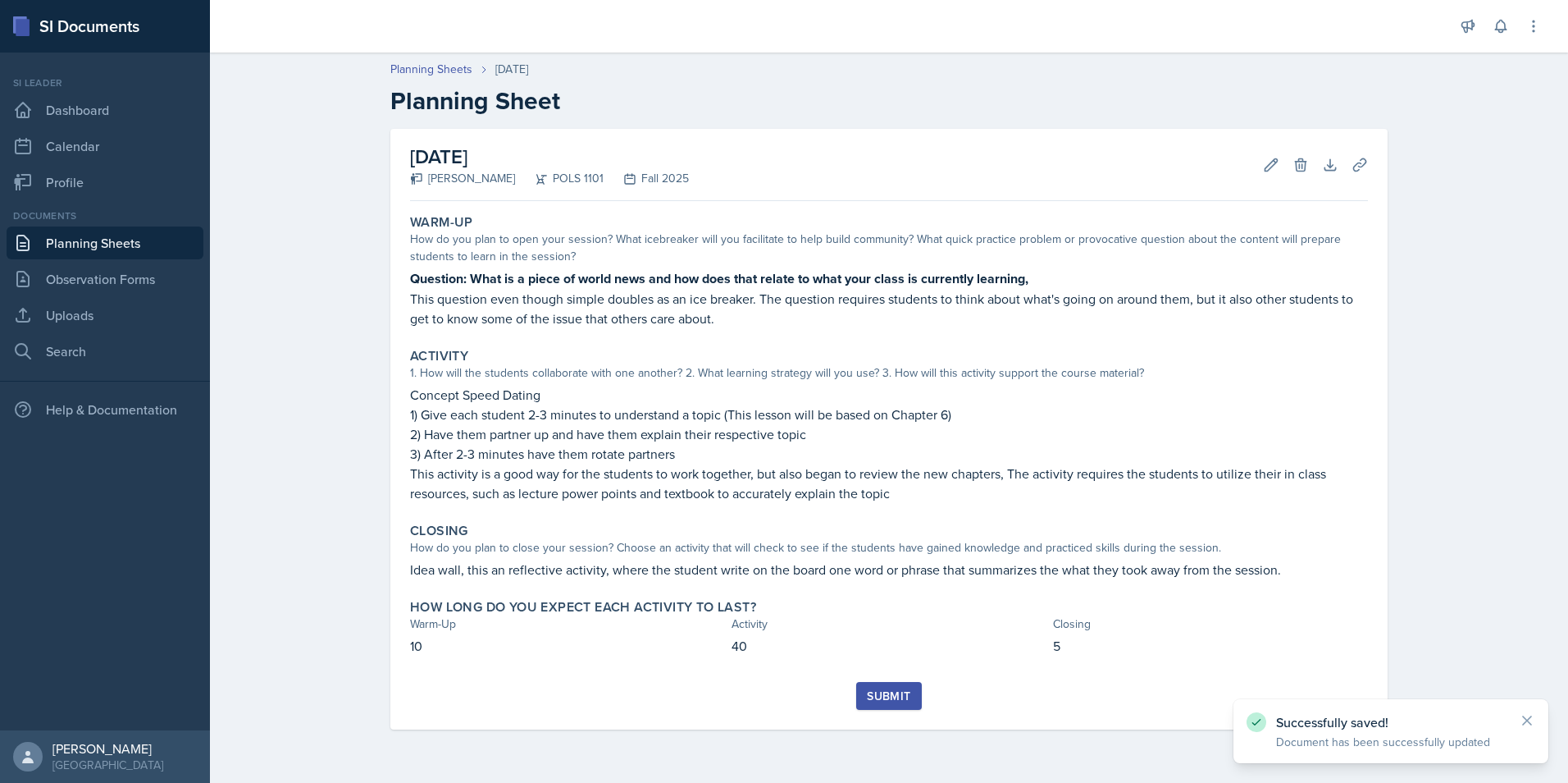
click at [901, 694] on div "Submit" at bounding box center [888, 696] width 44 height 13
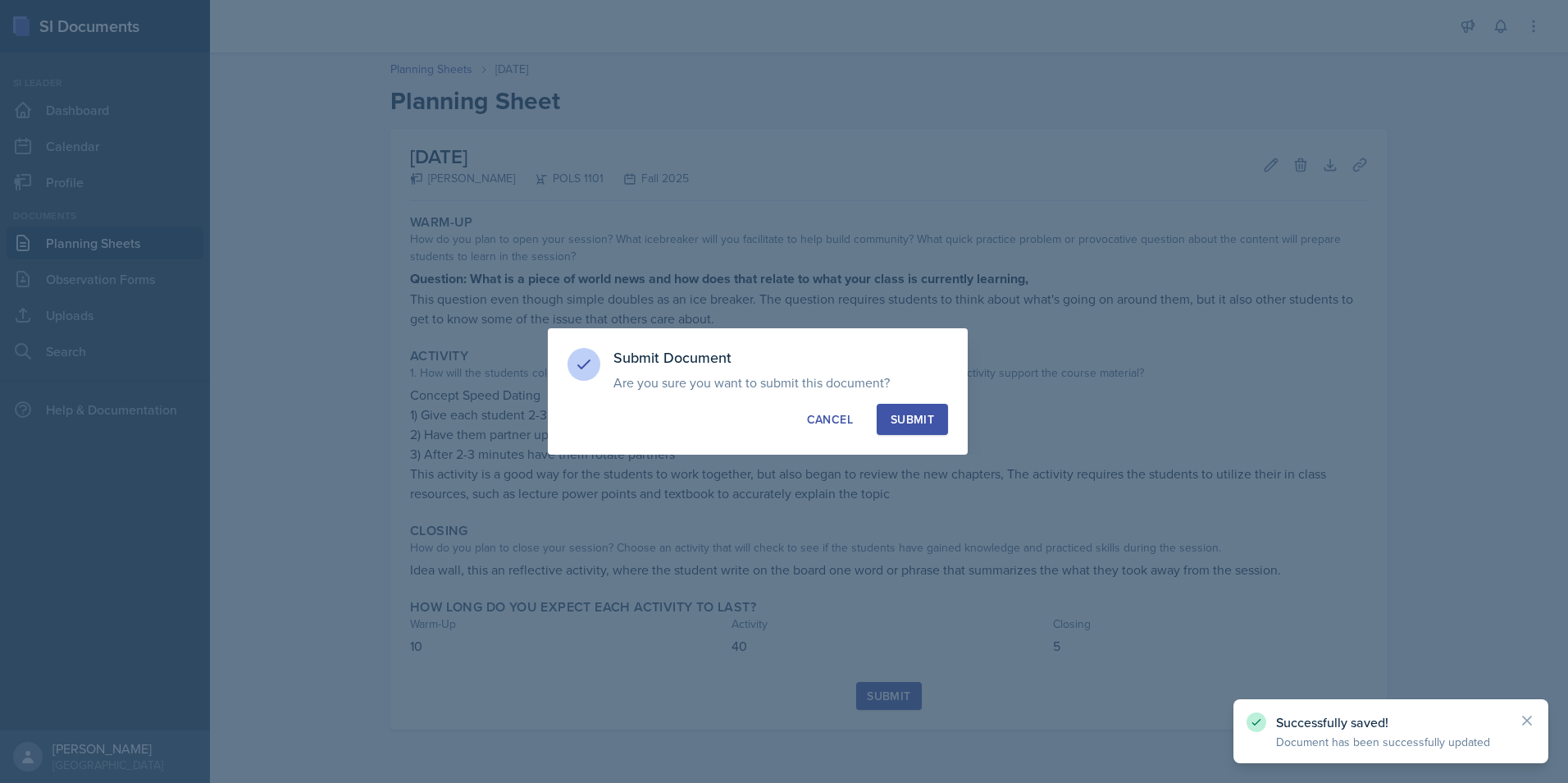
click at [898, 420] on div "Submit" at bounding box center [912, 419] width 44 height 16
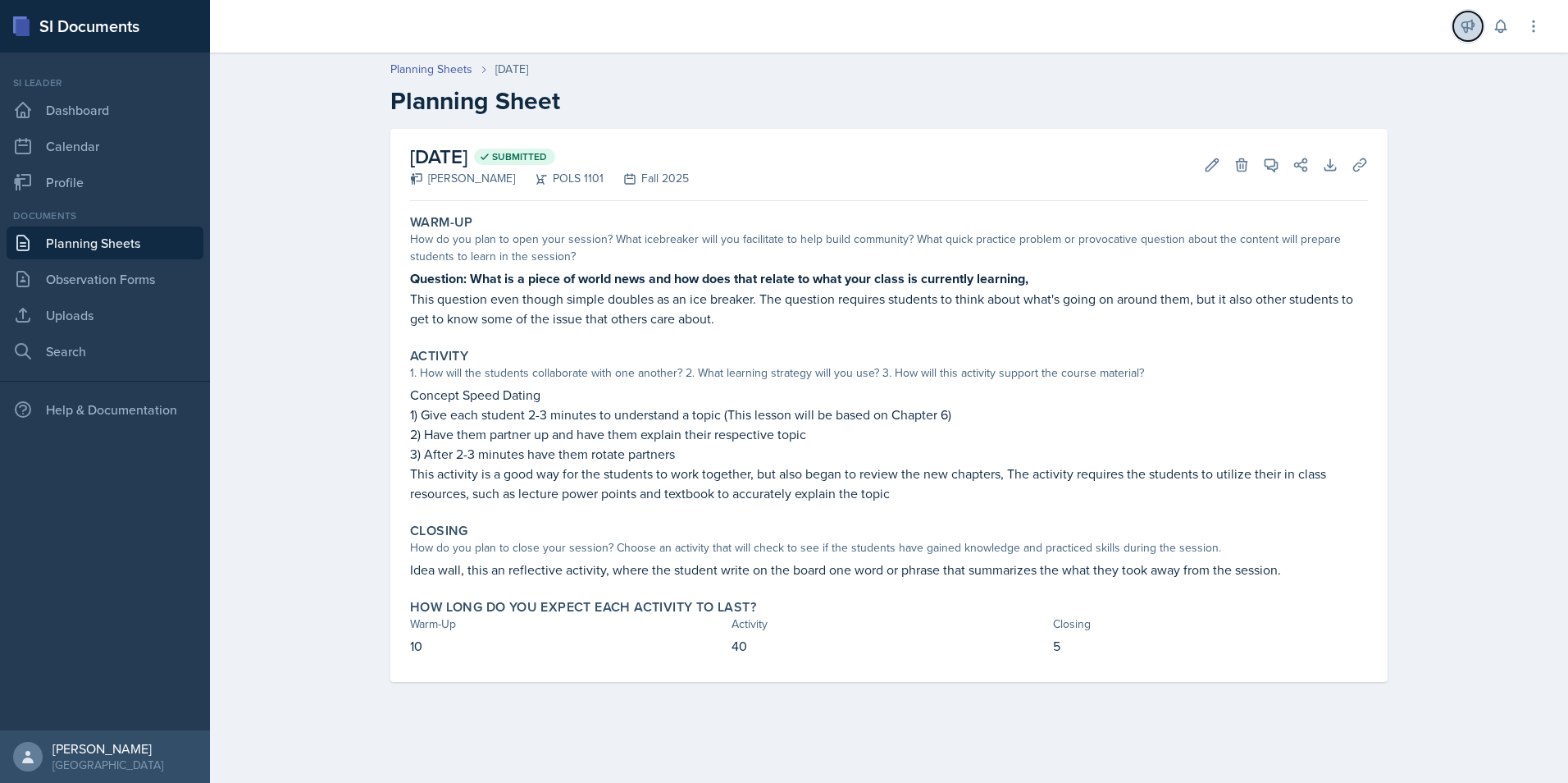
click at [1461, 32] on icon at bounding box center [1467, 26] width 16 height 16
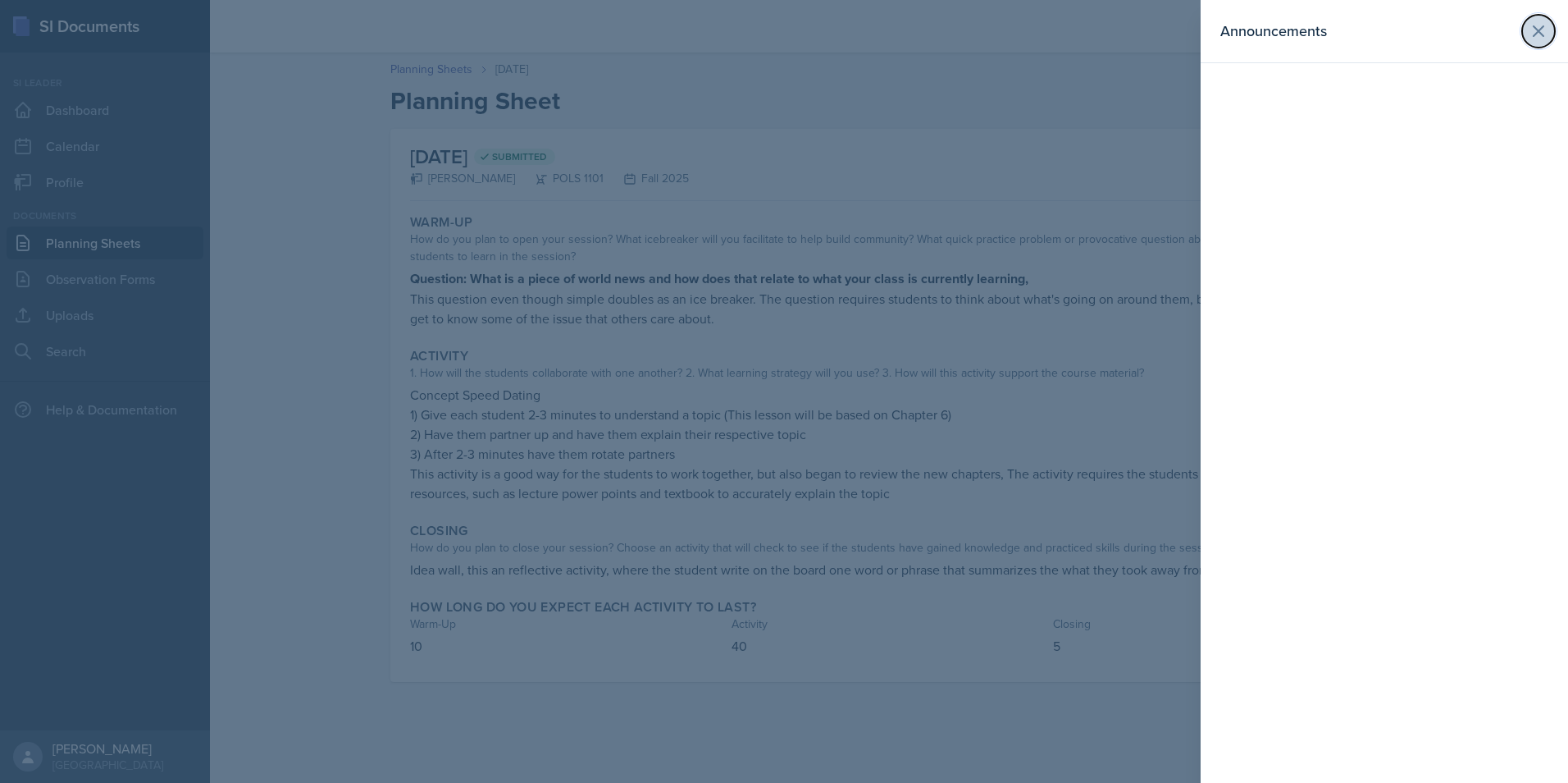
click at [1547, 31] on icon at bounding box center [1538, 31] width 20 height 20
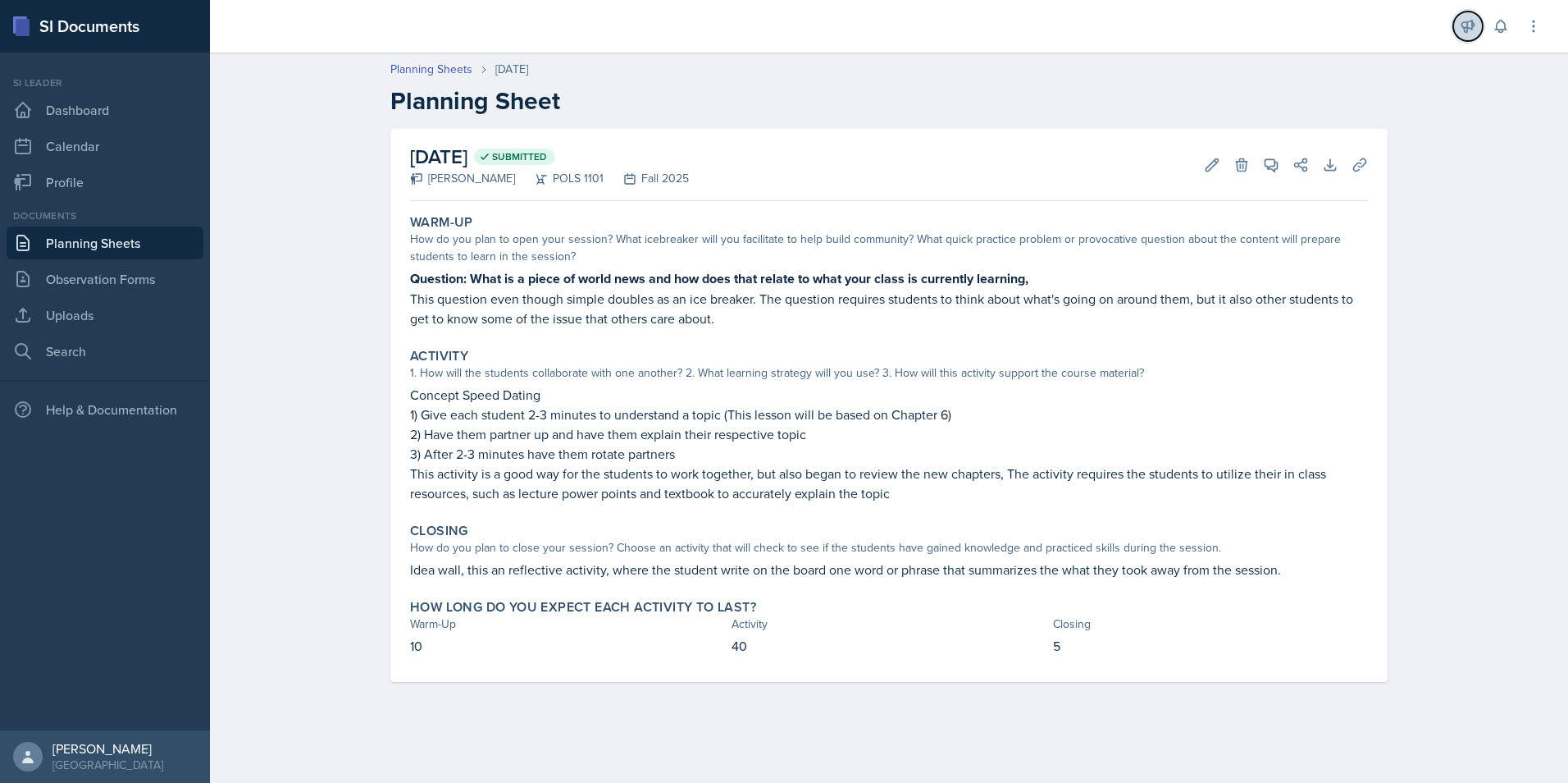
click at [1464, 21] on icon at bounding box center [1467, 26] width 16 height 16
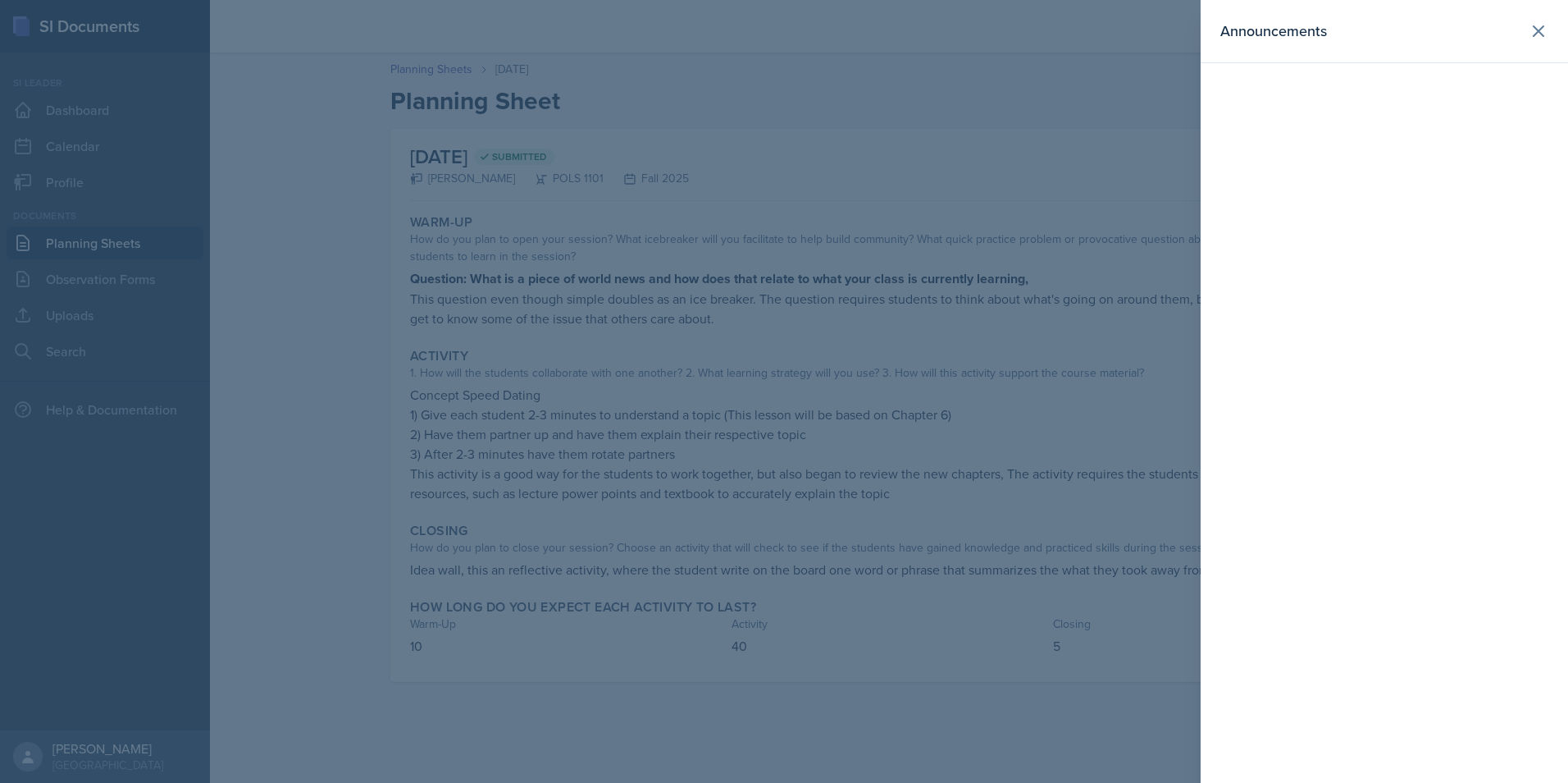
click at [1559, 41] on header "Announcements" at bounding box center [1383, 31] width 367 height 63
click at [1550, 38] on button at bounding box center [1538, 31] width 32 height 32
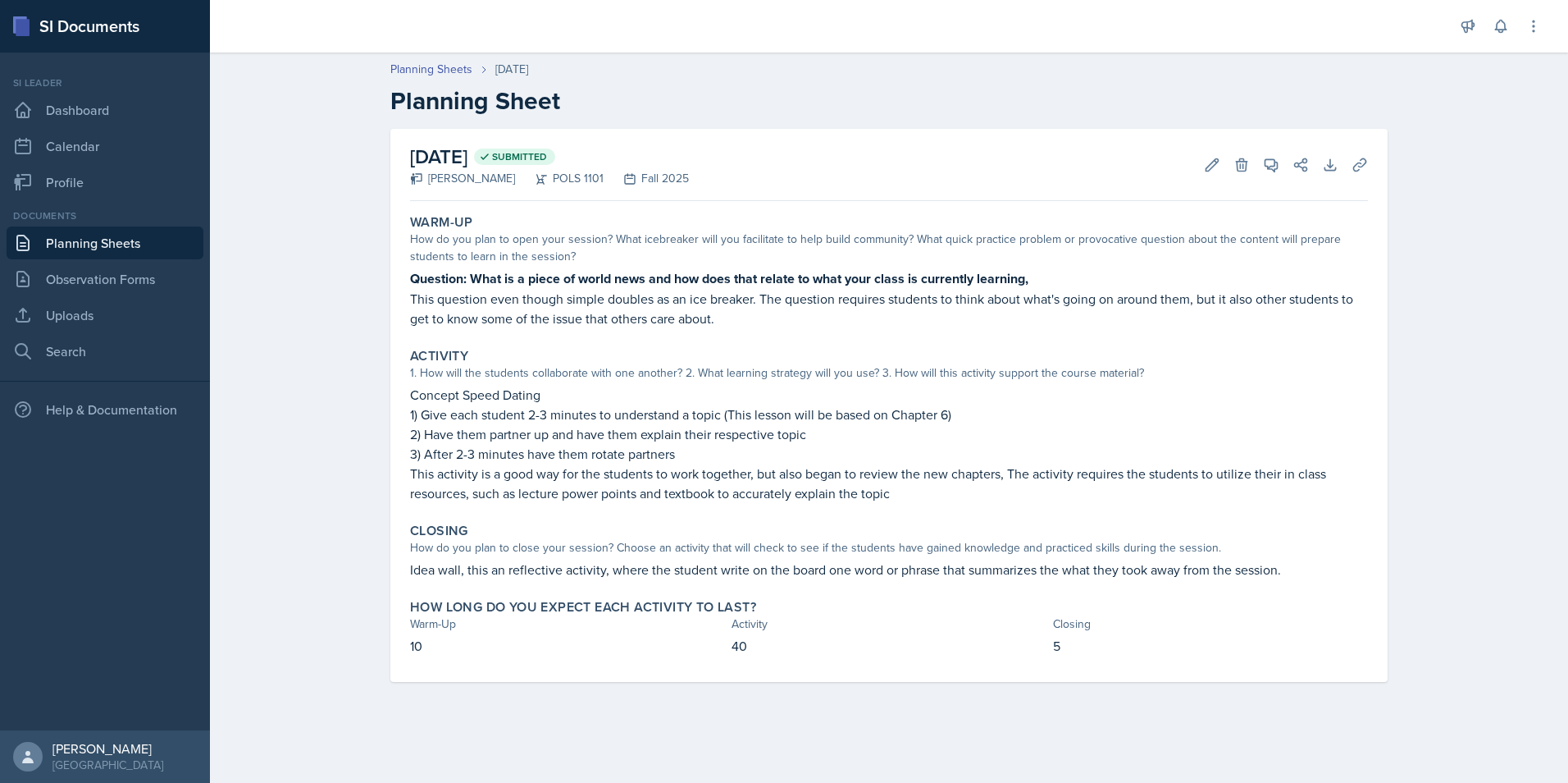
click at [1503, 10] on div "Announcements New Announcement Title Message Create Notifications Sep 30th, 202…" at bounding box center [1500, 26] width 82 height 52
click at [1499, 31] on icon at bounding box center [1499, 27] width 10 height 12
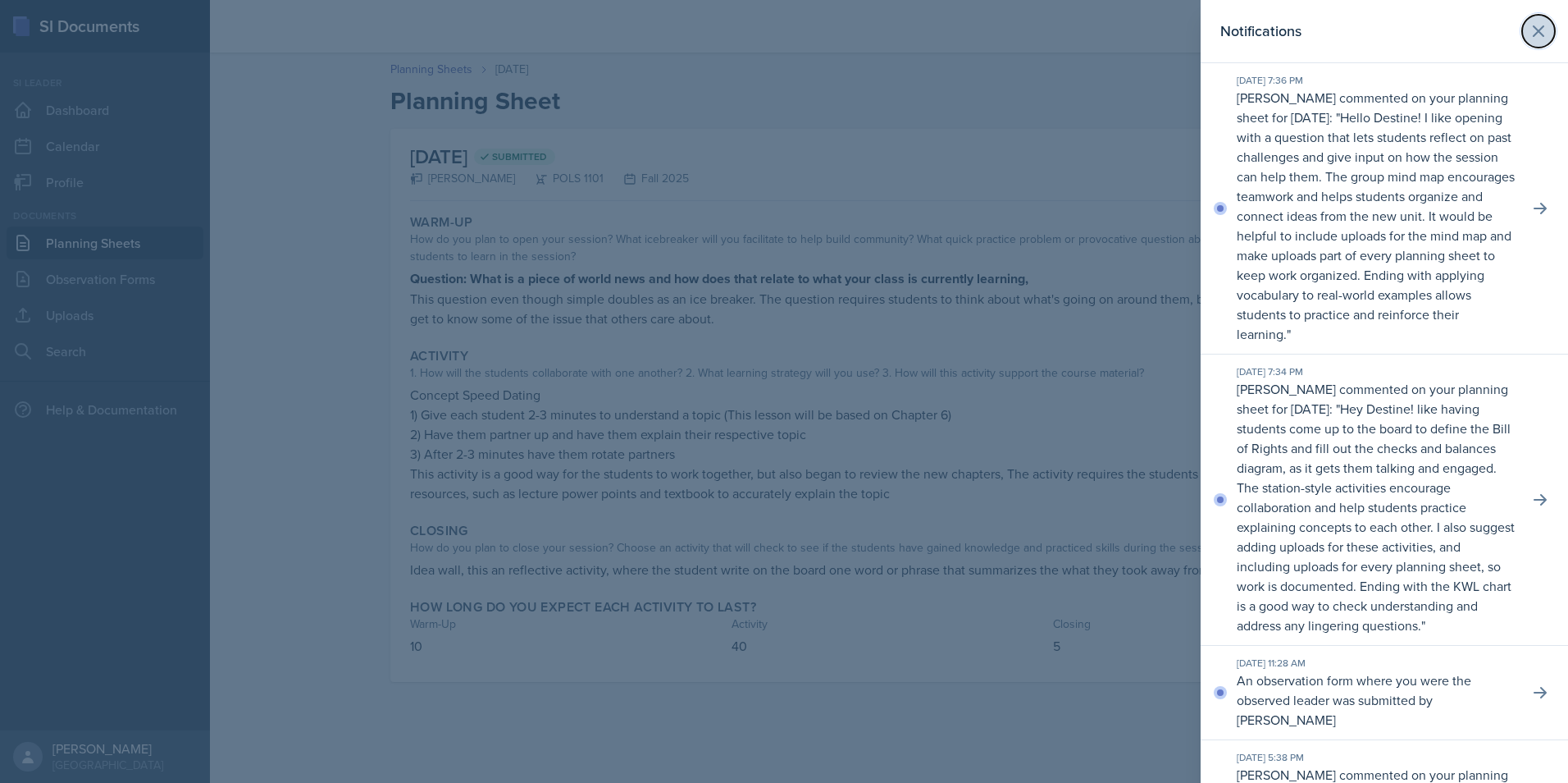
click at [1529, 31] on icon at bounding box center [1538, 31] width 20 height 20
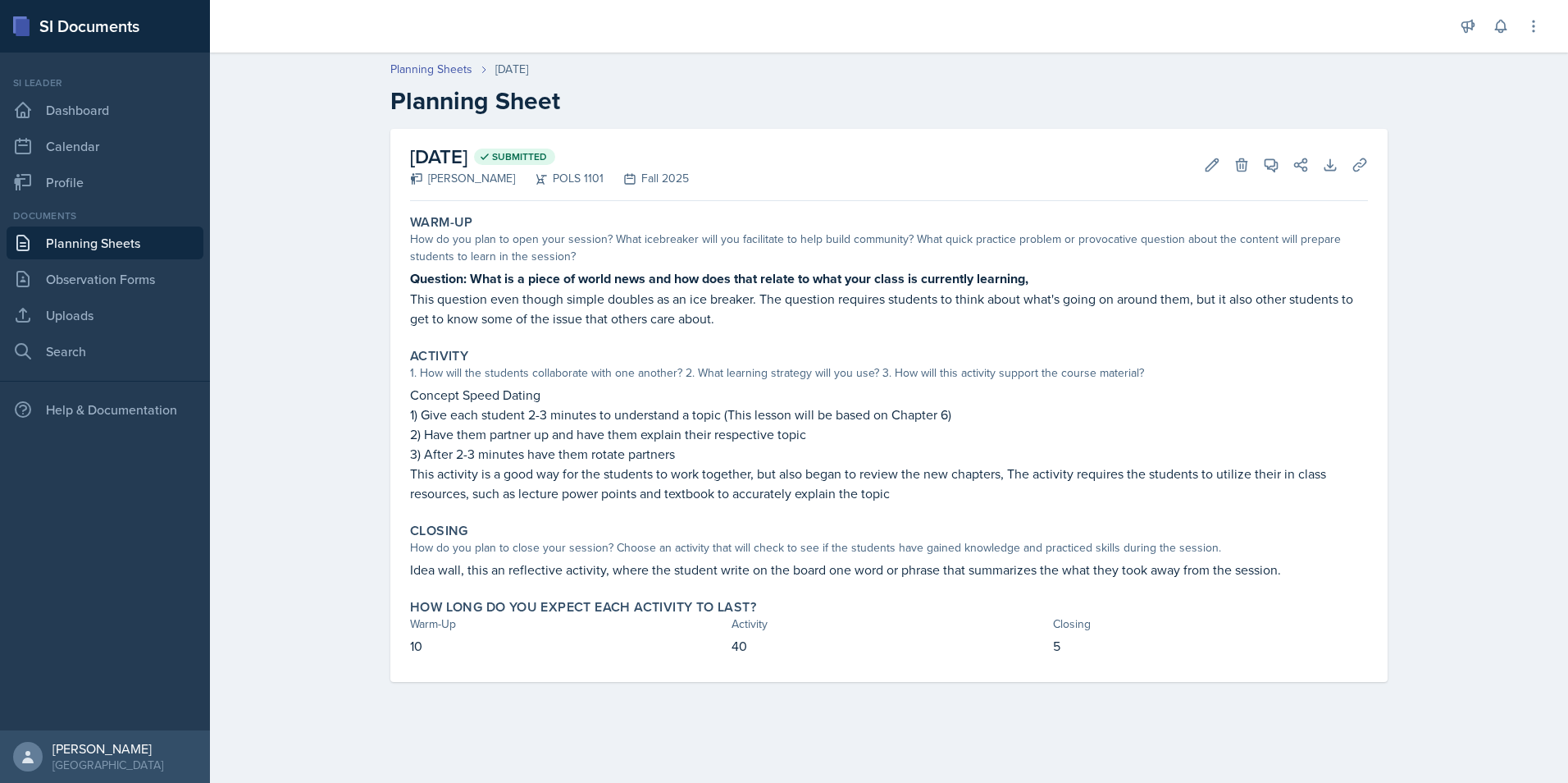
click at [1484, 36] on div "Announcements New Announcement Title Message Create Notifications Sep 30th, 202…" at bounding box center [1500, 26] width 82 height 52
click at [1496, 31] on icon at bounding box center [1500, 26] width 16 height 16
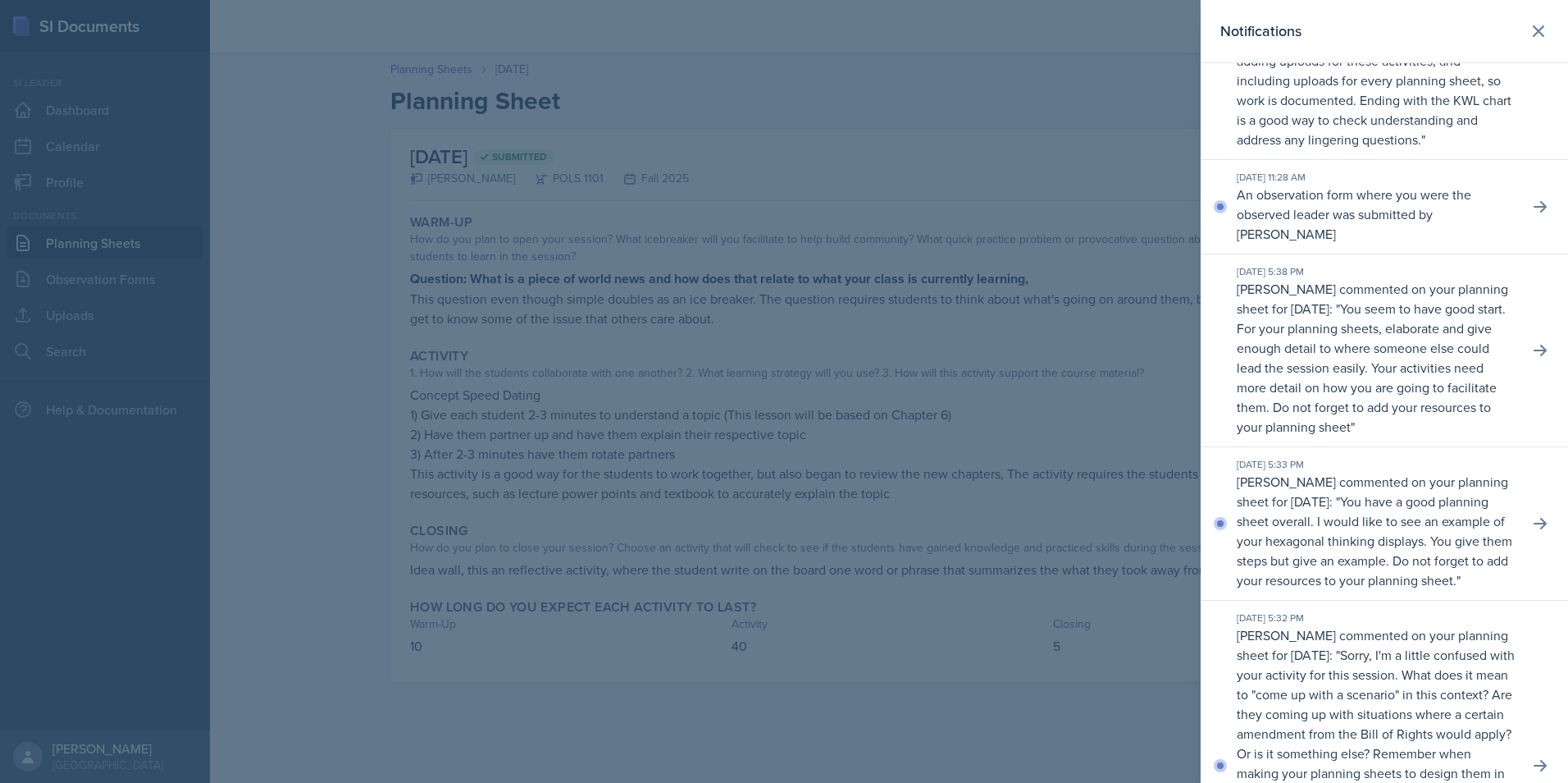
scroll to position [278, 0]
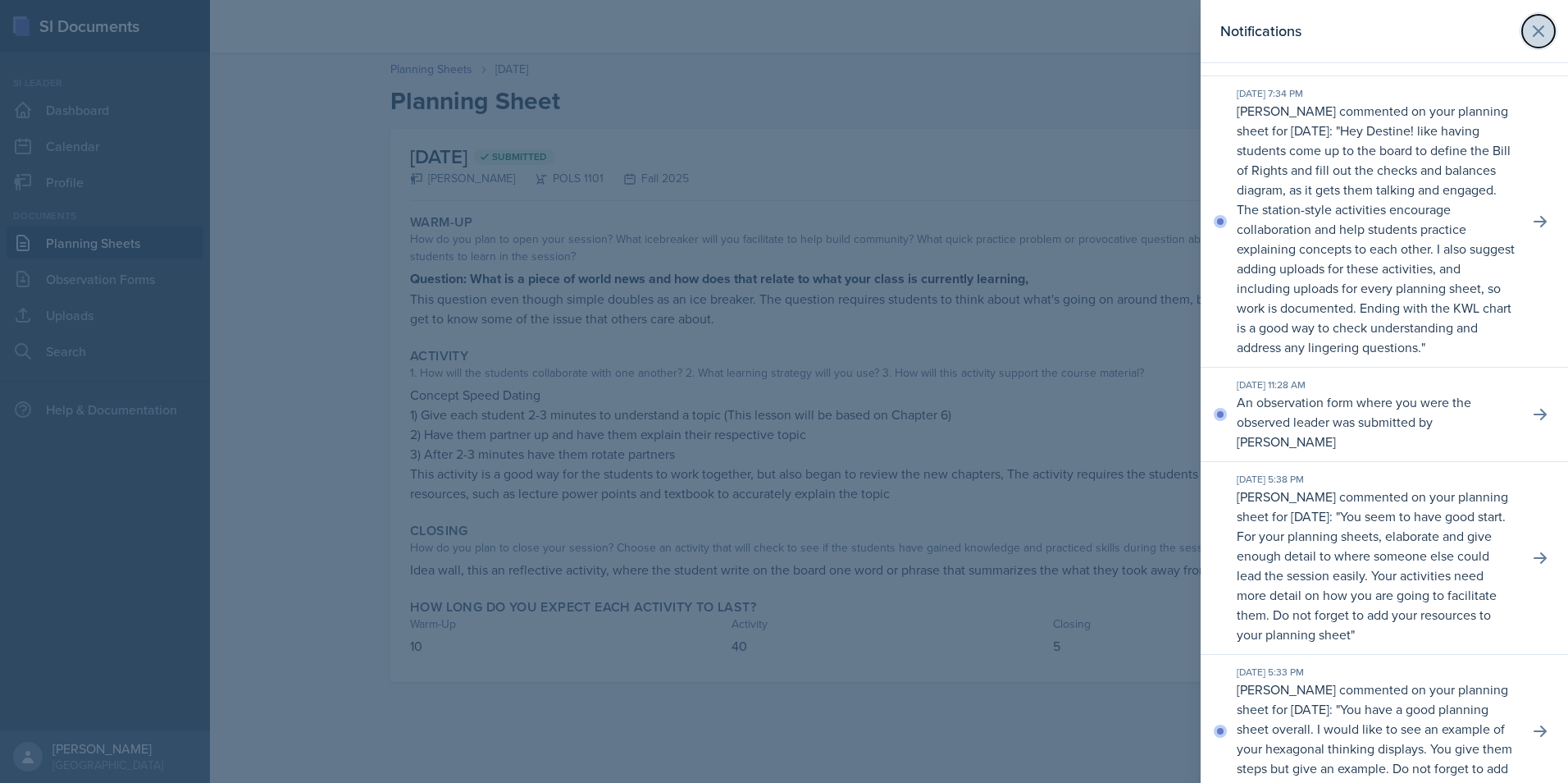
click at [1534, 30] on icon at bounding box center [1538, 31] width 10 height 10
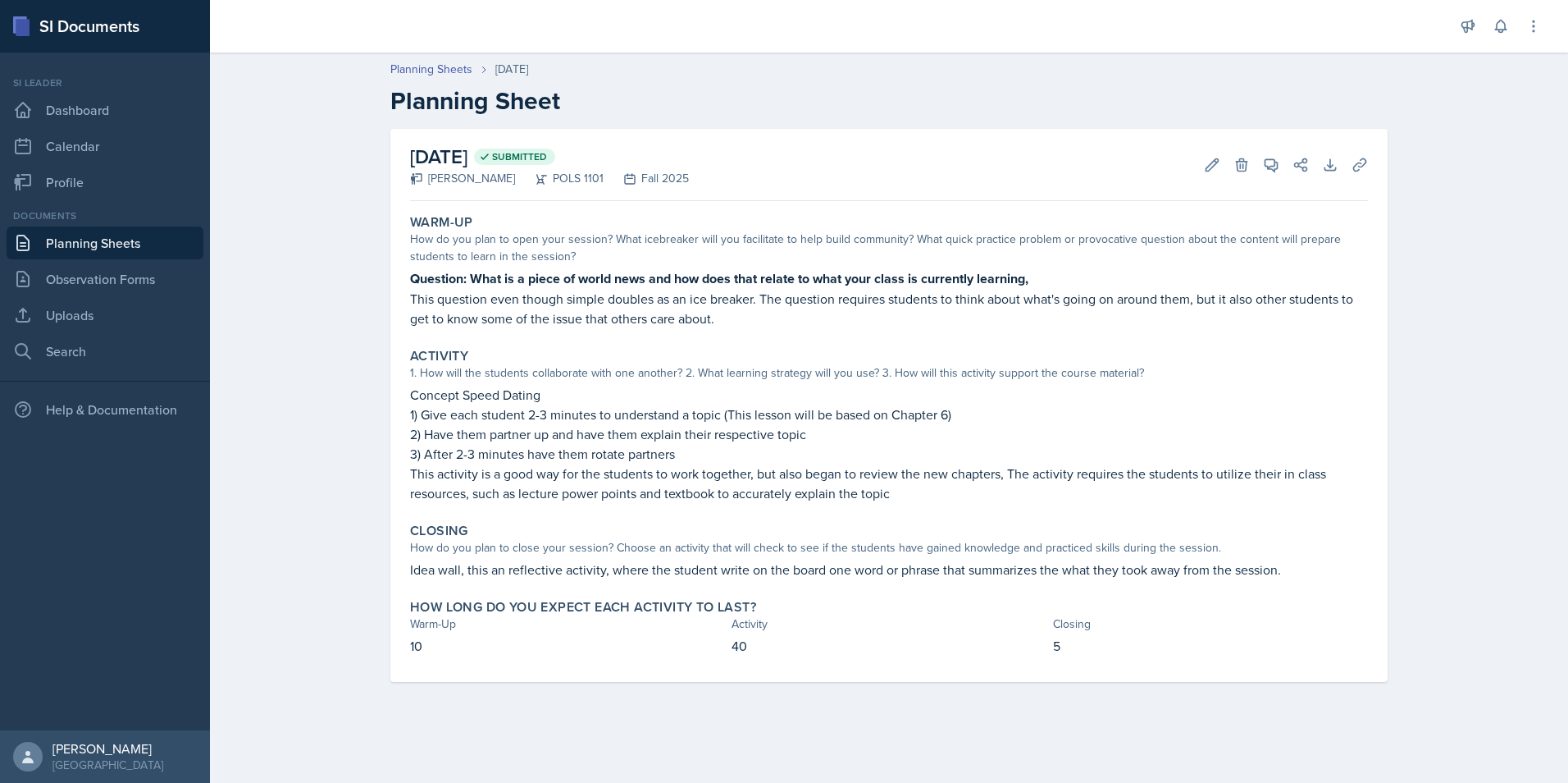
click at [1468, 43] on div "Announcements New Announcement Title Message Create Notifications Sep 30th, 202…" at bounding box center [1500, 26] width 82 height 52
click at [1468, 29] on icon at bounding box center [1468, 27] width 12 height 12
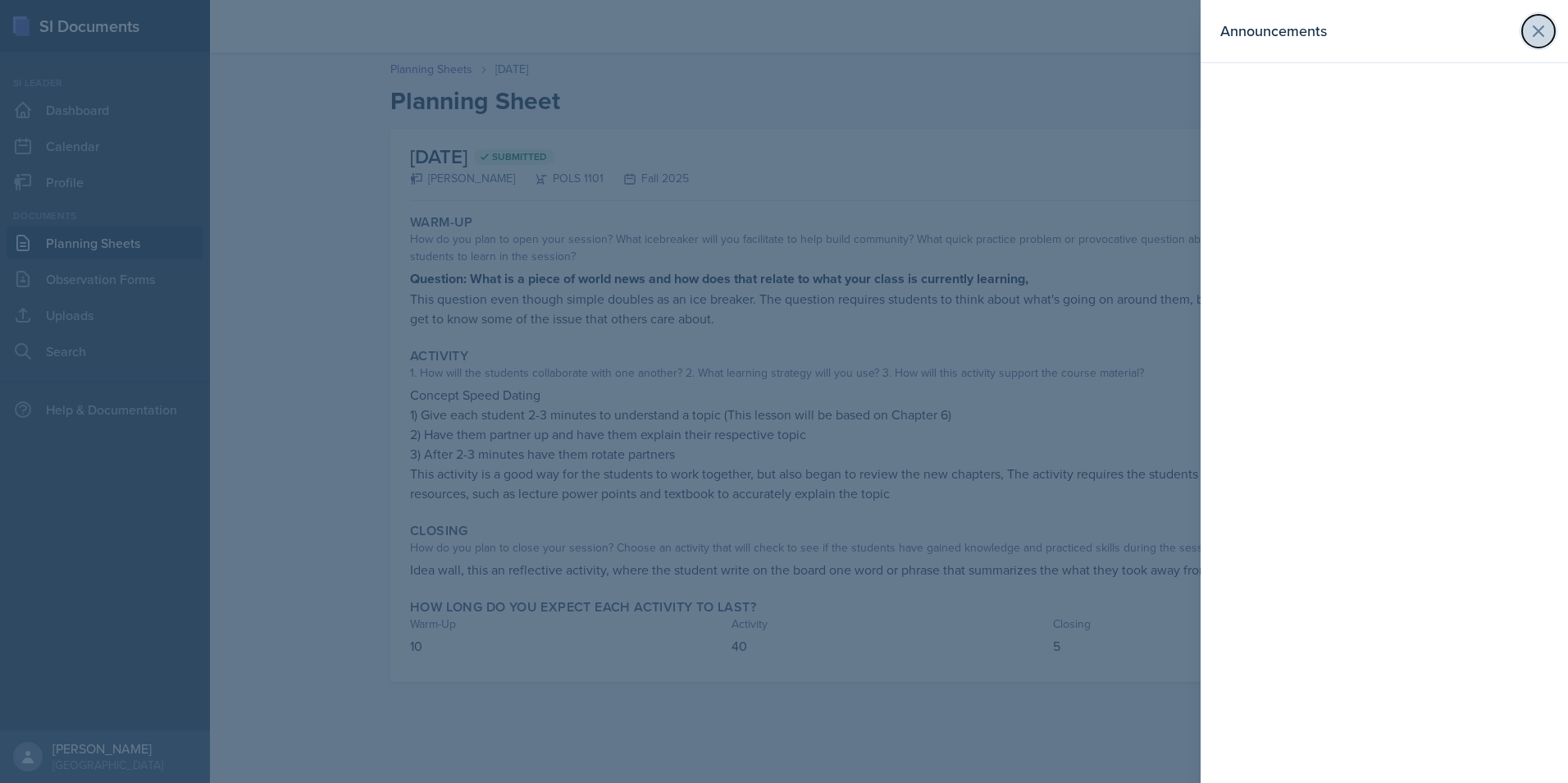
click at [1541, 35] on icon at bounding box center [1538, 31] width 10 height 10
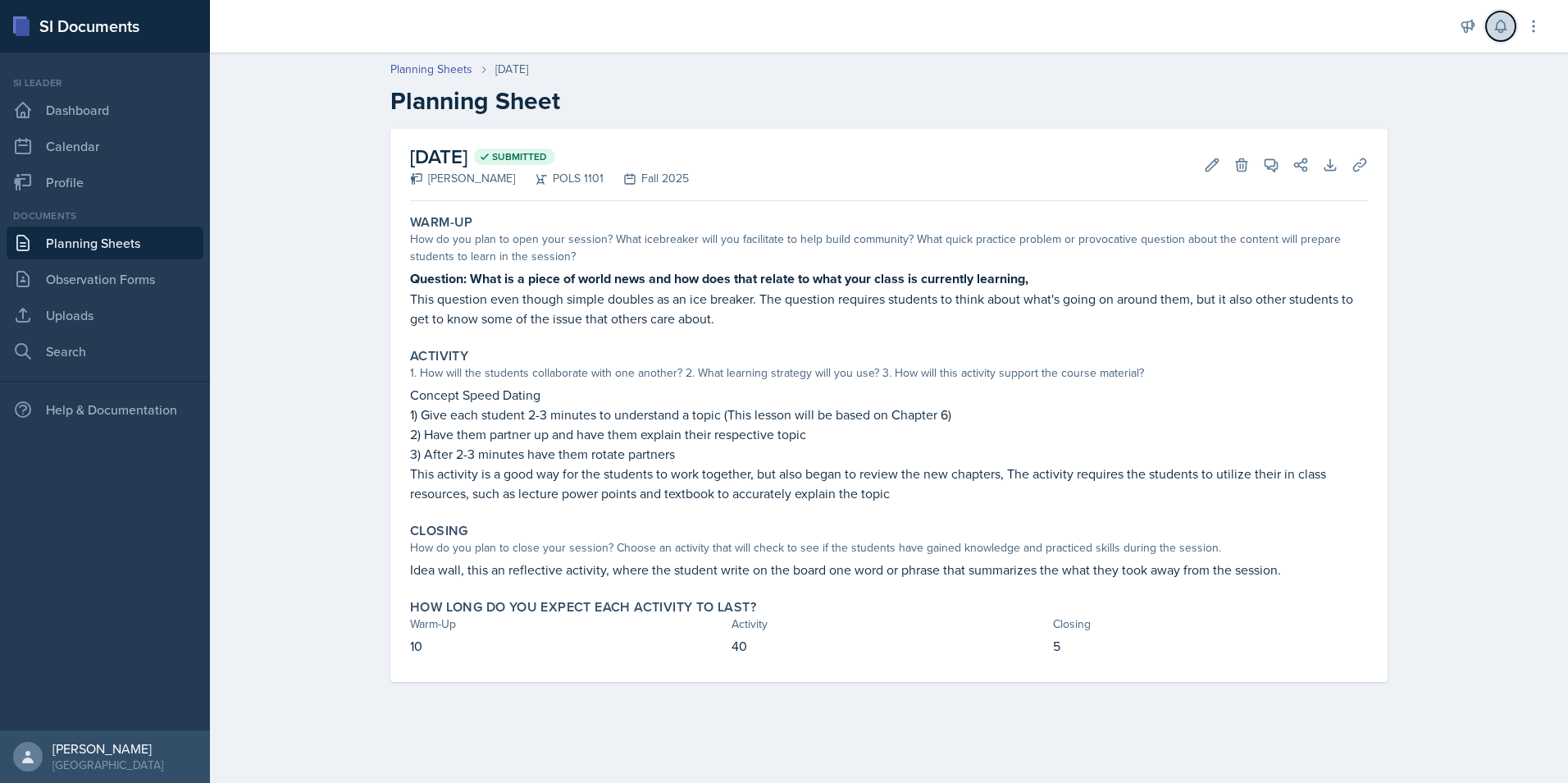
click at [1497, 35] on button at bounding box center [1500, 26] width 30 height 30
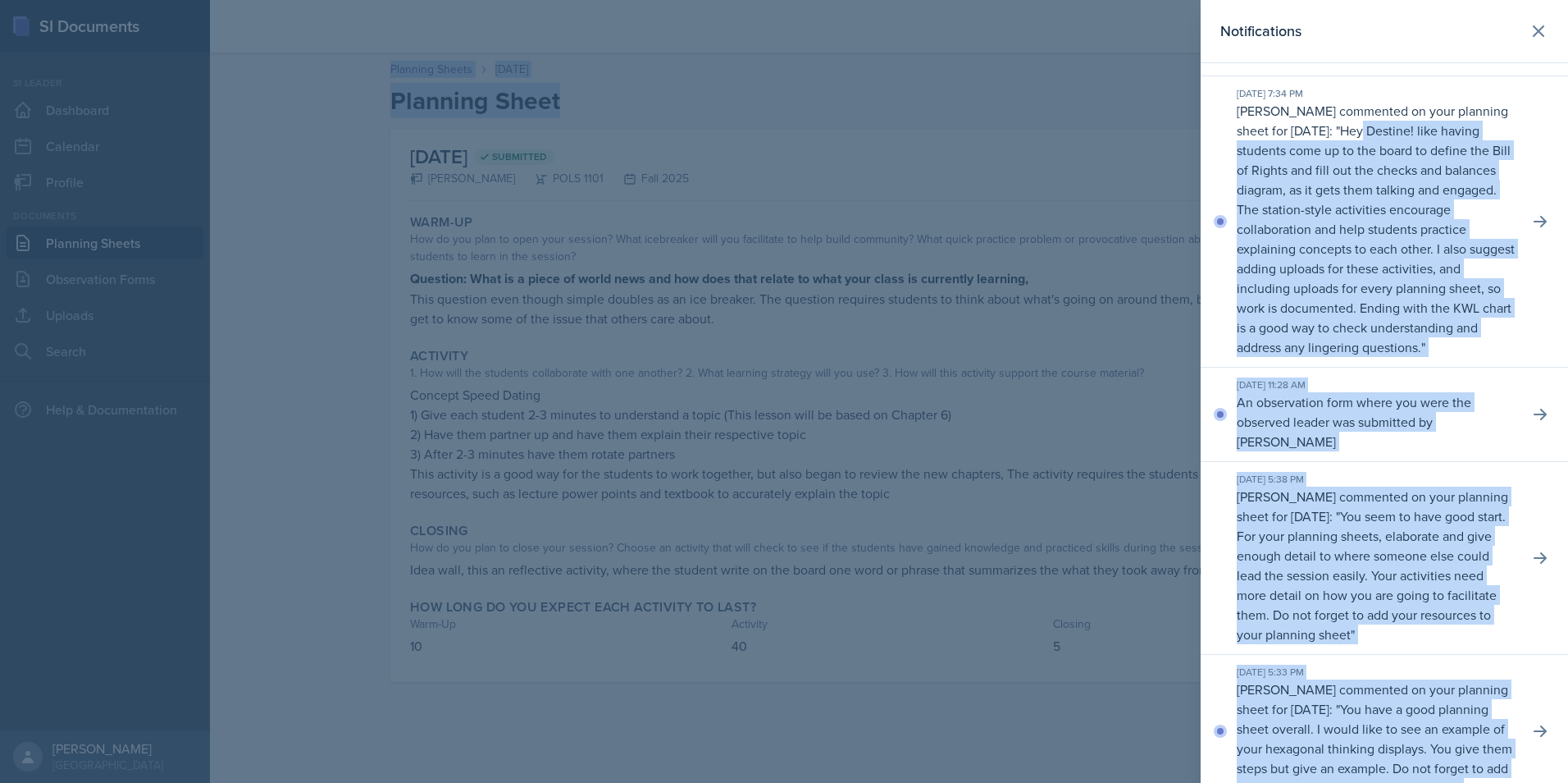
drag, startPoint x: 1552, startPoint y: 151, endPoint x: 1568, endPoint y: 95, distance: 58.2
click at [1567, 95] on html "SI Documents Si leader Dashboard Calendar Profile Documents Planning Sheets Obs…" at bounding box center [784, 391] width 1568 height 783
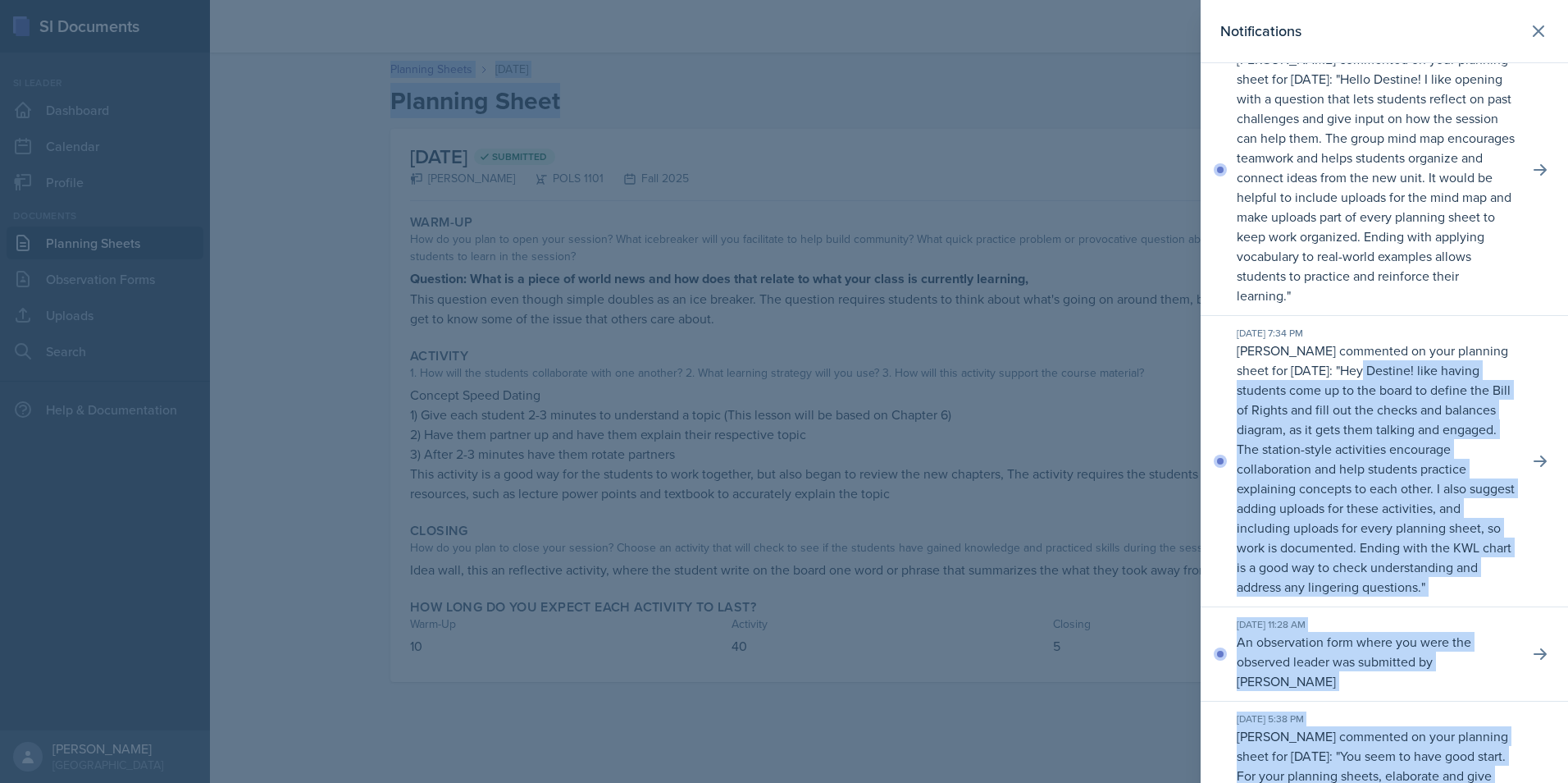
scroll to position [0, 0]
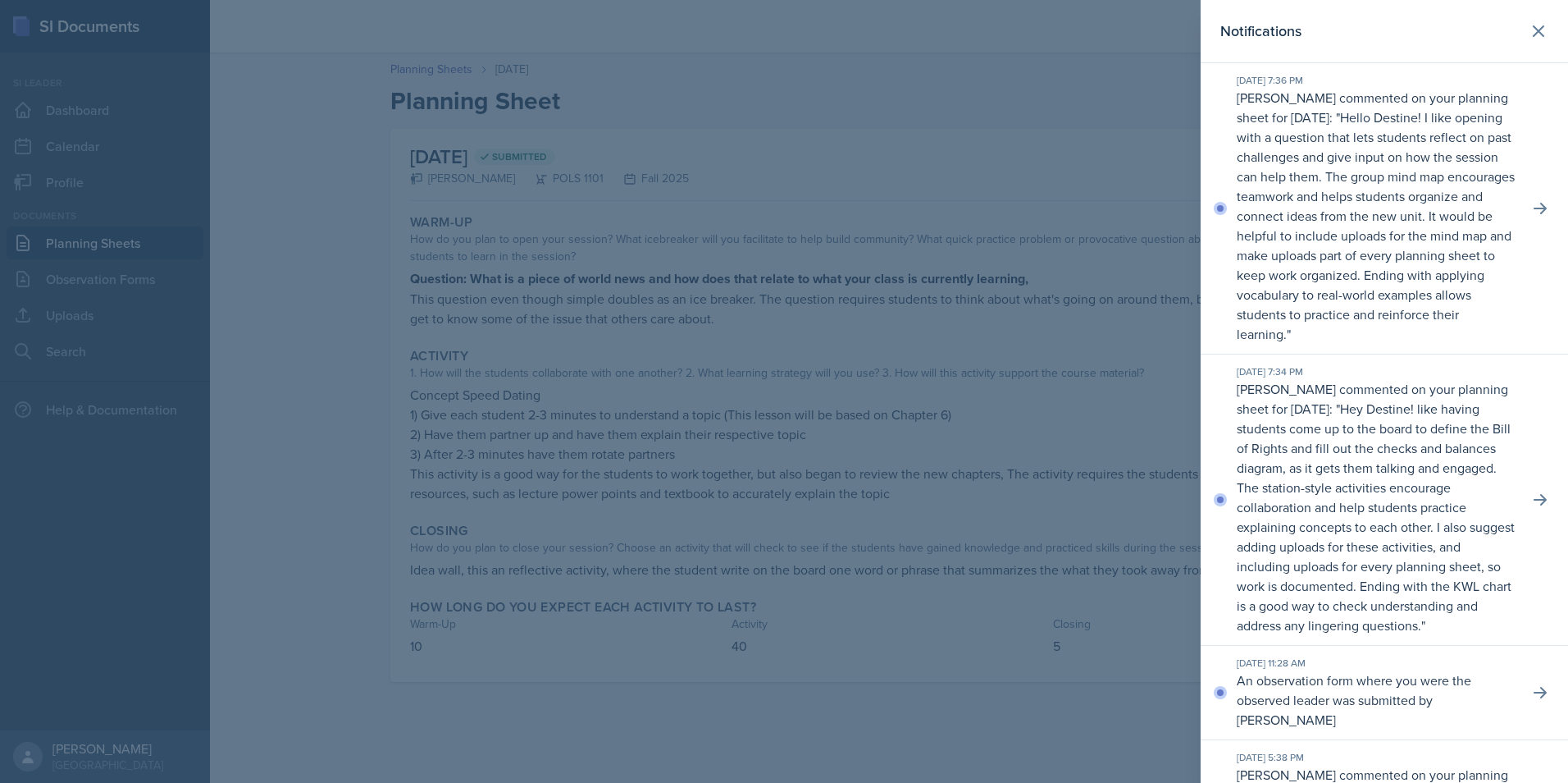
click at [1493, 54] on header "Notifications" at bounding box center [1383, 31] width 367 height 63
click at [1529, 35] on icon at bounding box center [1538, 31] width 20 height 20
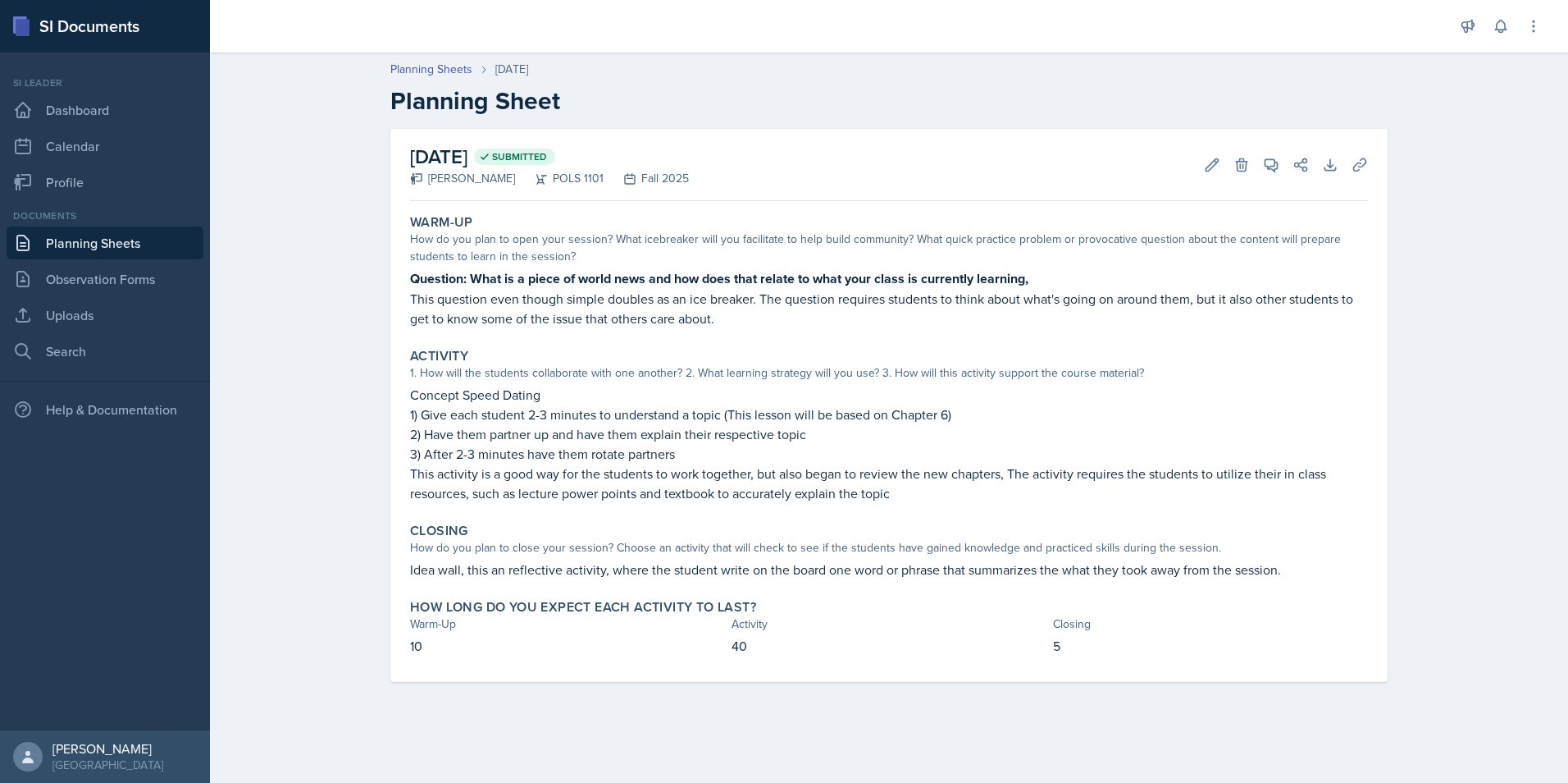
click at [78, 252] on link "Planning Sheets" at bounding box center [105, 242] width 196 height 32
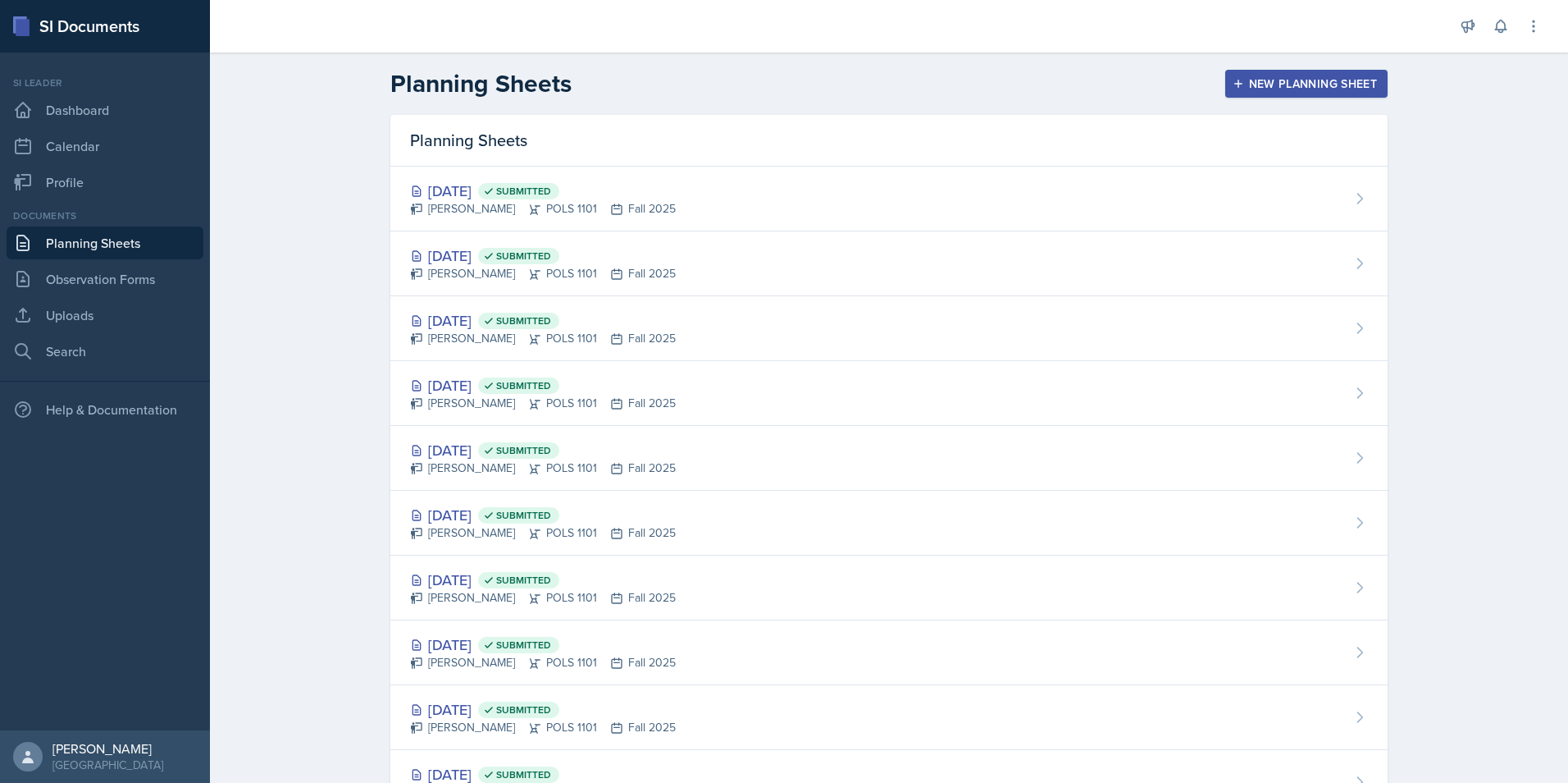
click at [1255, 88] on div "New Planning Sheet" at bounding box center [1306, 84] width 141 height 13
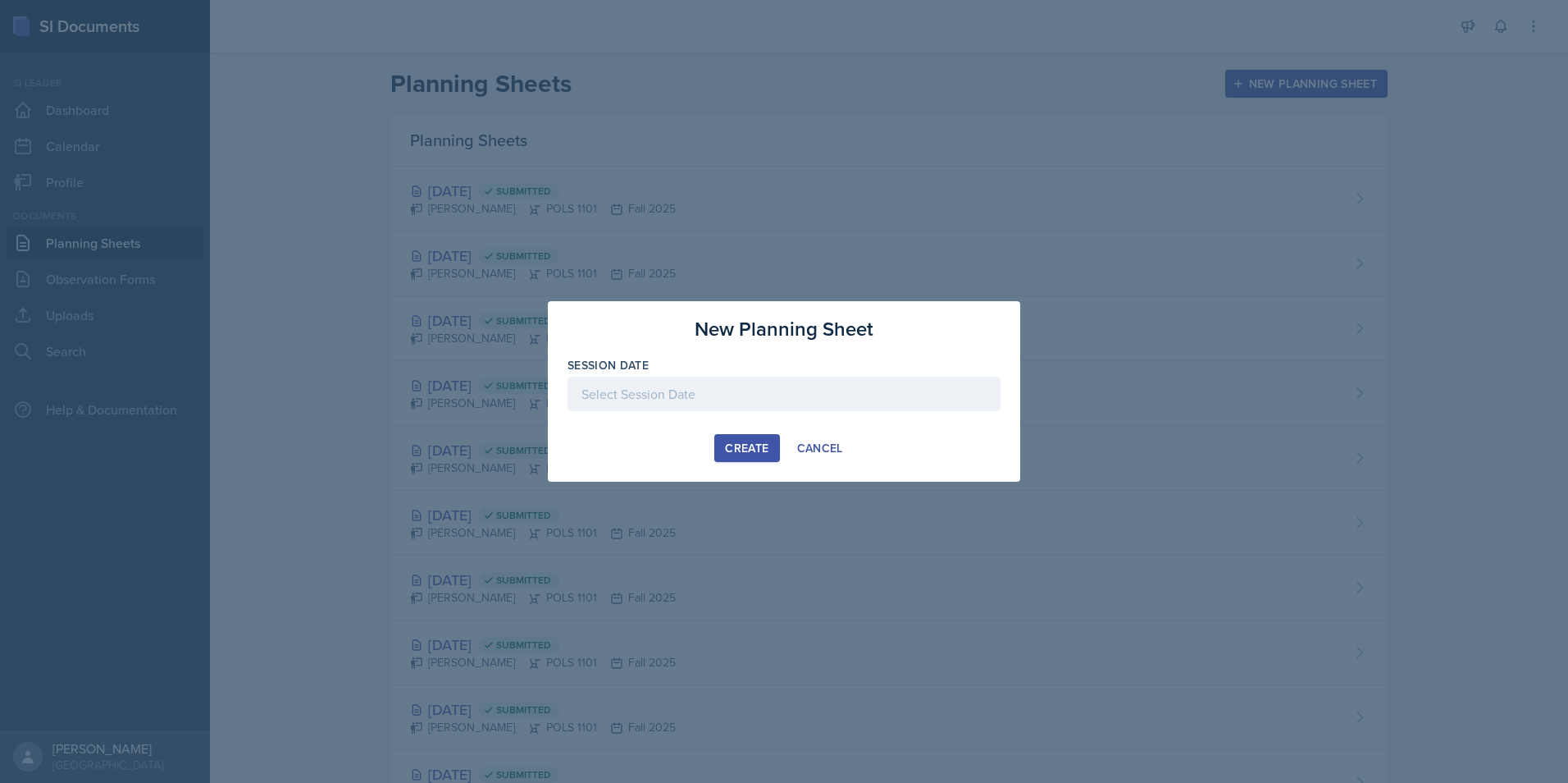
click at [641, 409] on div at bounding box center [784, 394] width 433 height 34
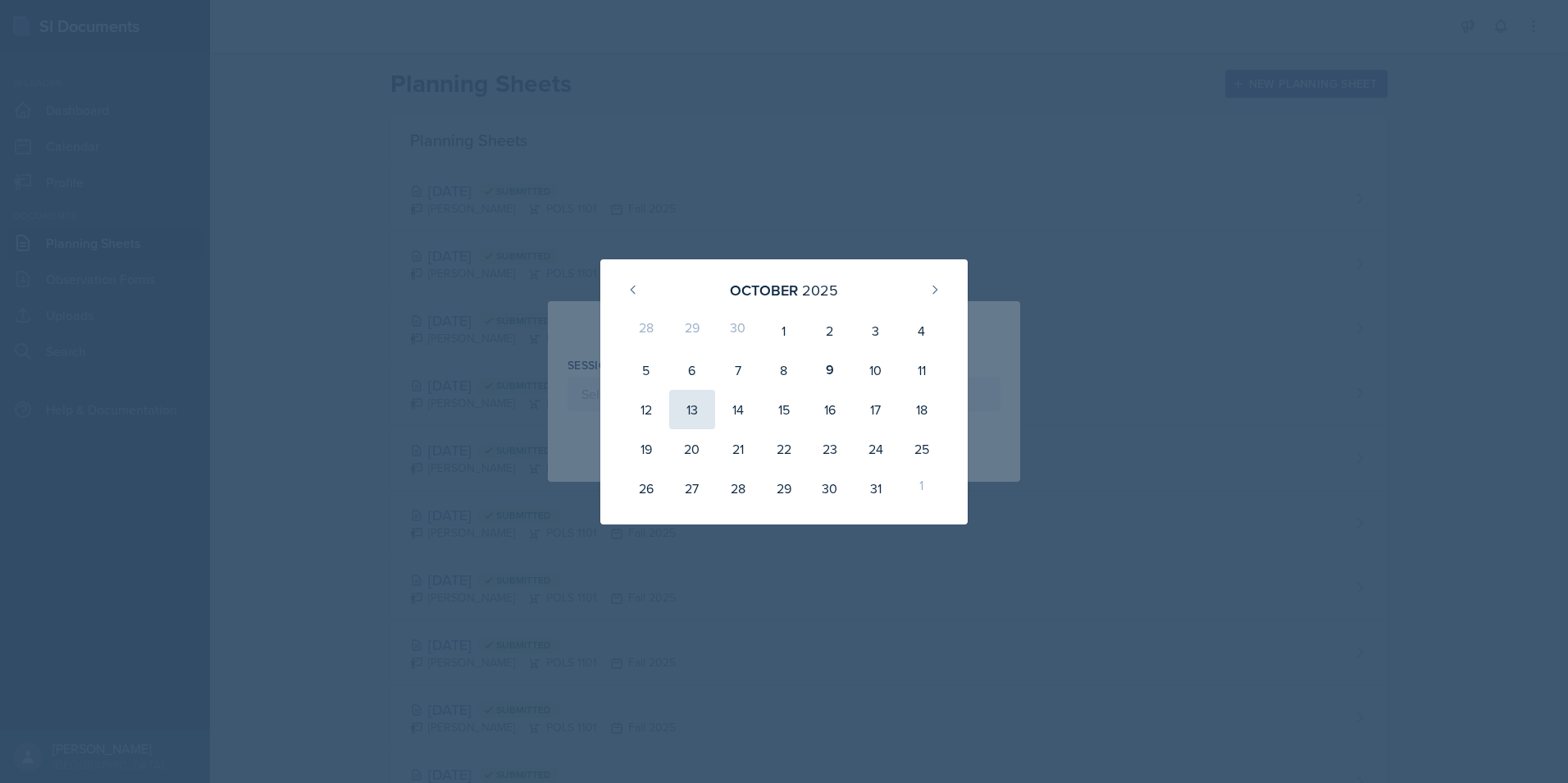
click at [699, 412] on div "13" at bounding box center [692, 409] width 46 height 39
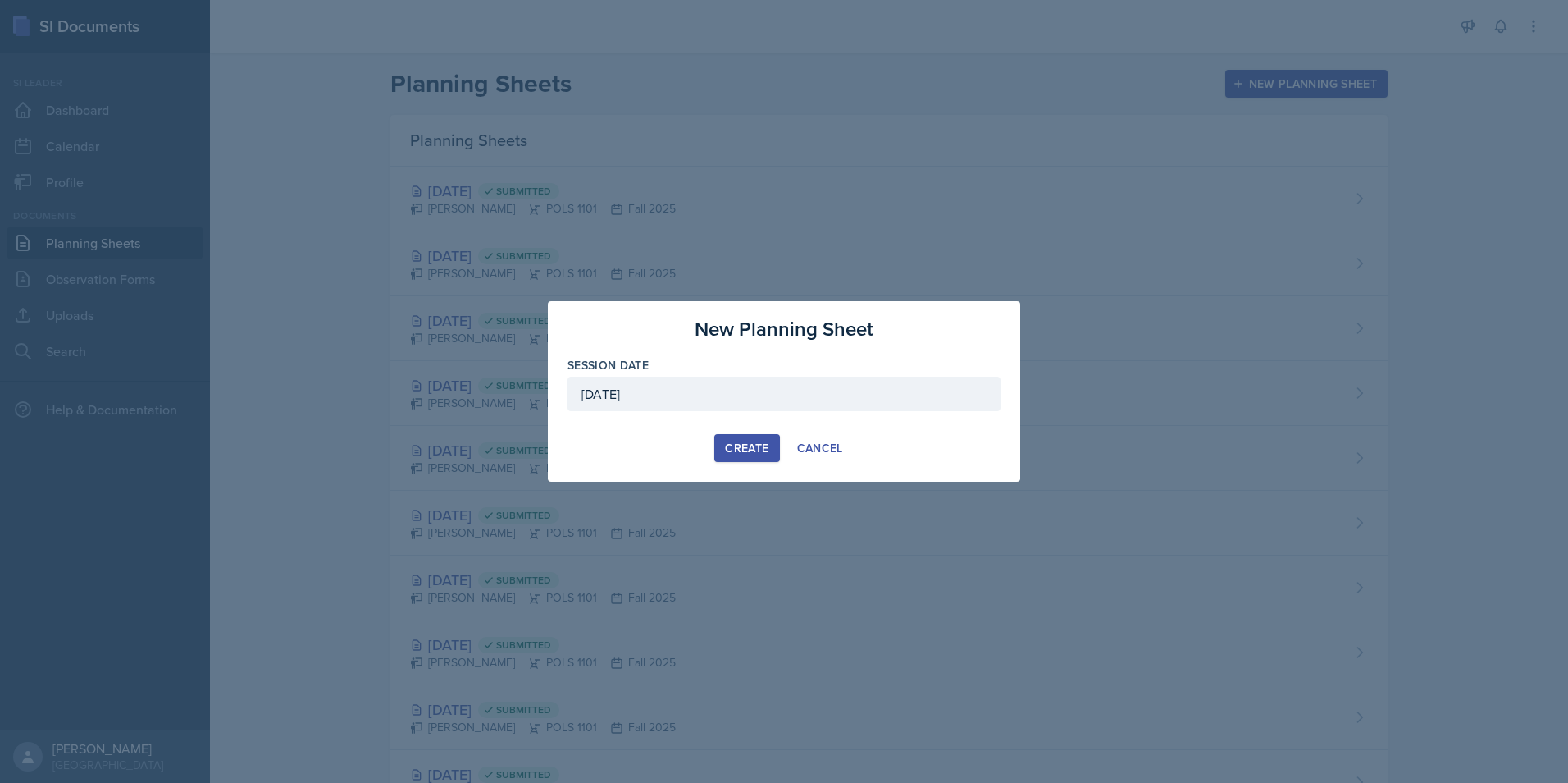
click at [751, 386] on div "October 13th, 2025" at bounding box center [784, 394] width 433 height 34
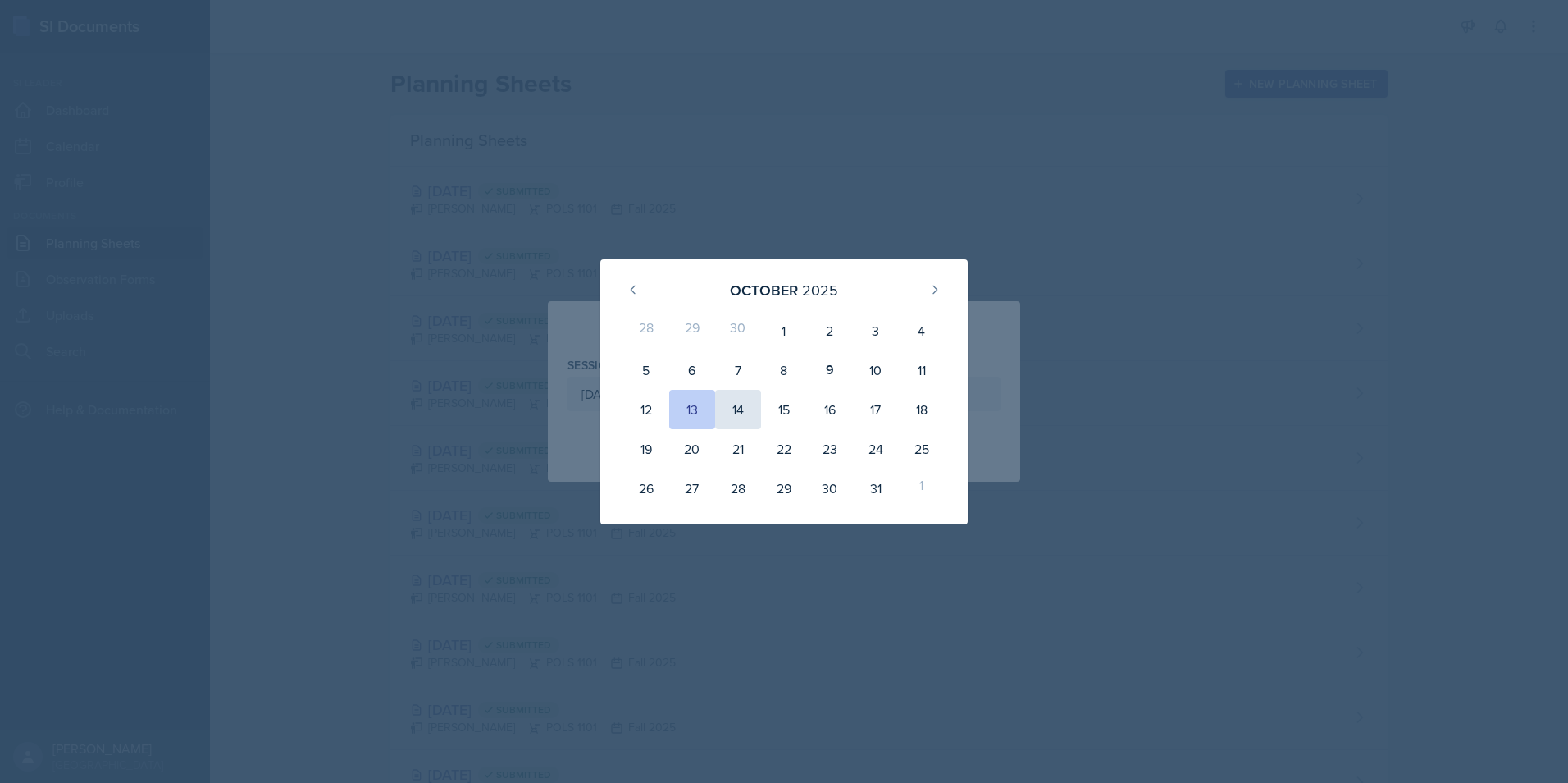
click at [738, 415] on div "14" at bounding box center [738, 409] width 46 height 39
type input "October 14th, 2025"
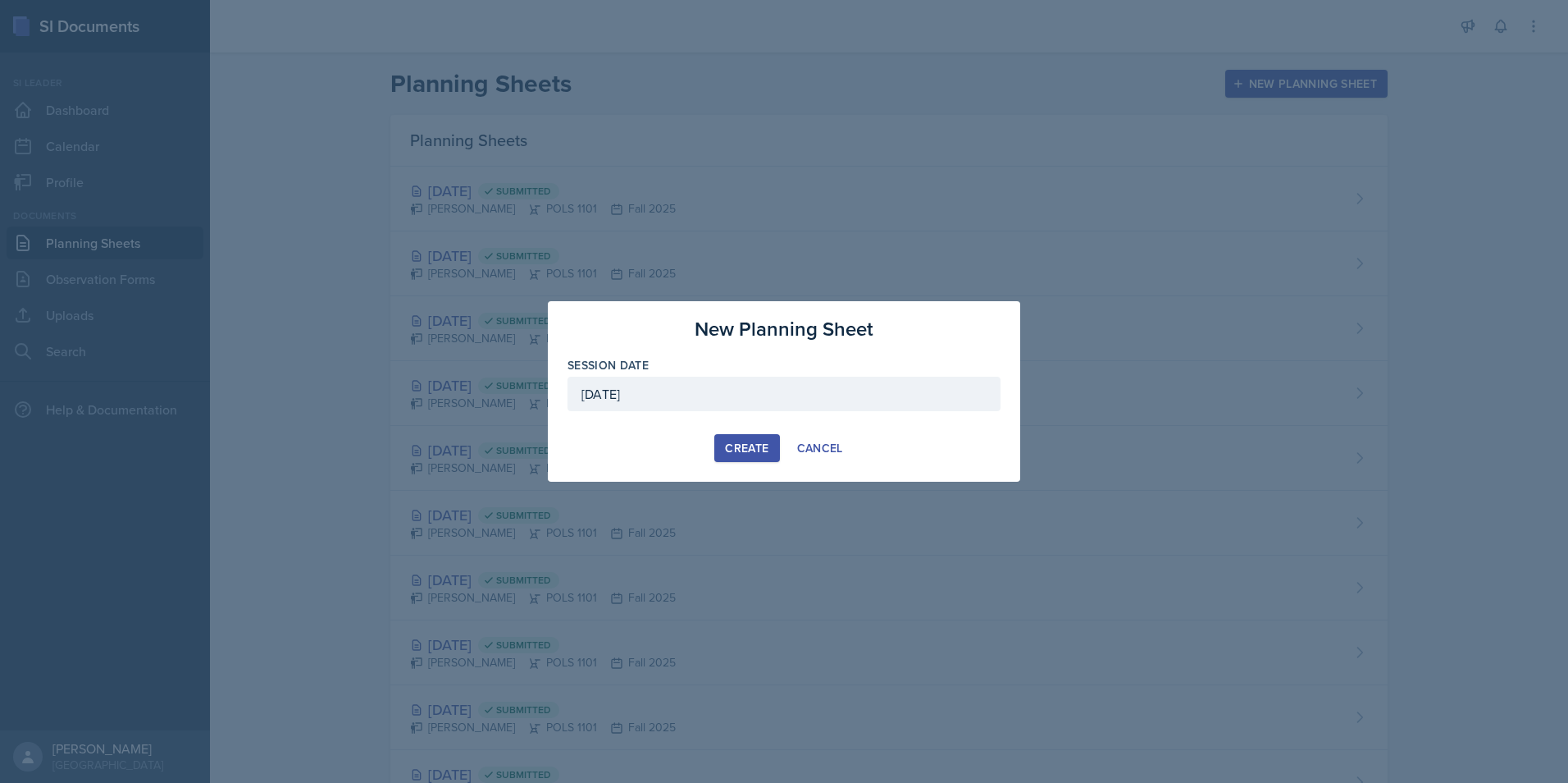
click at [735, 442] on div "Create" at bounding box center [746, 448] width 44 height 13
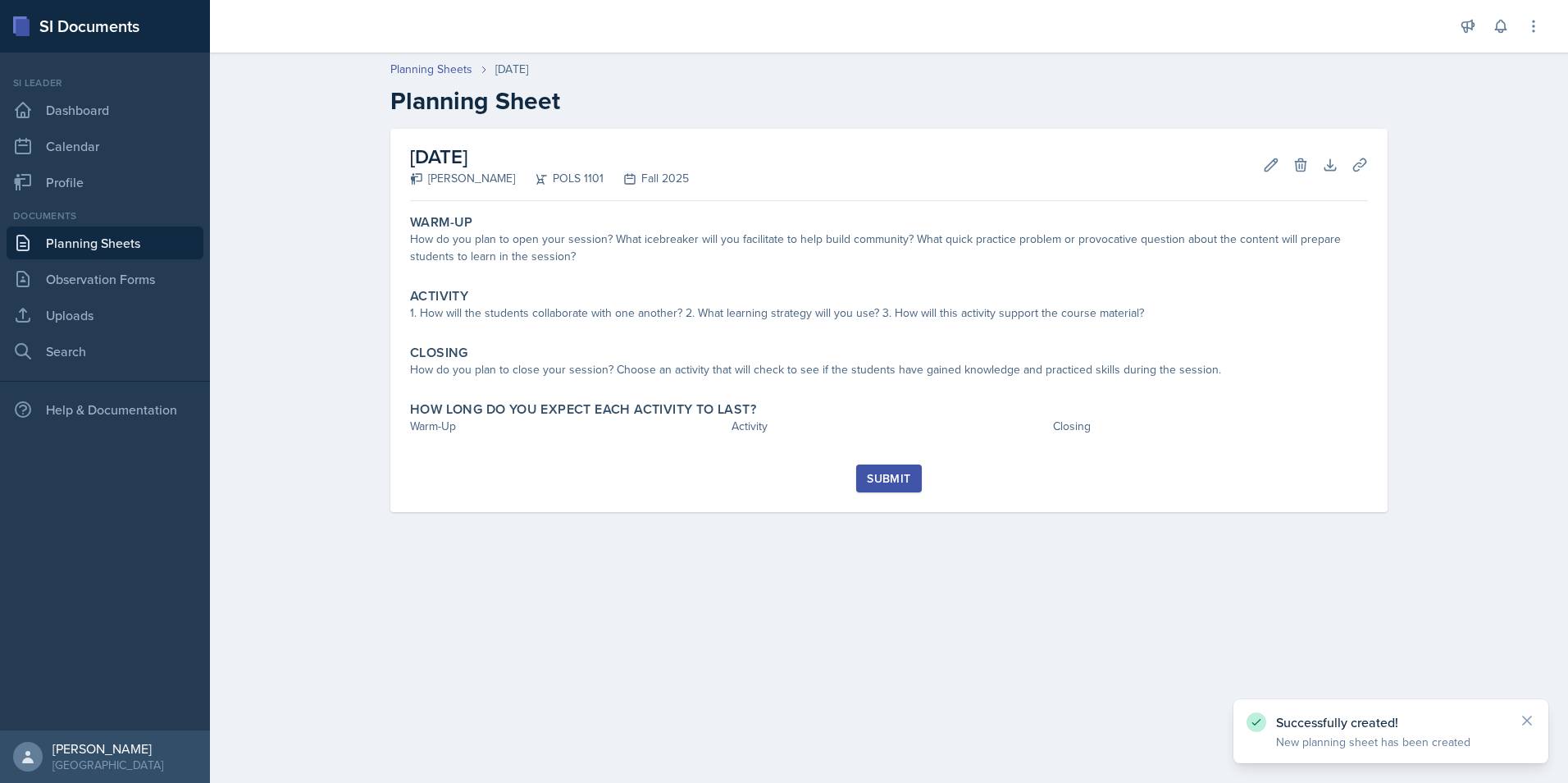
click at [61, 249] on link "Planning Sheets" at bounding box center [105, 242] width 196 height 32
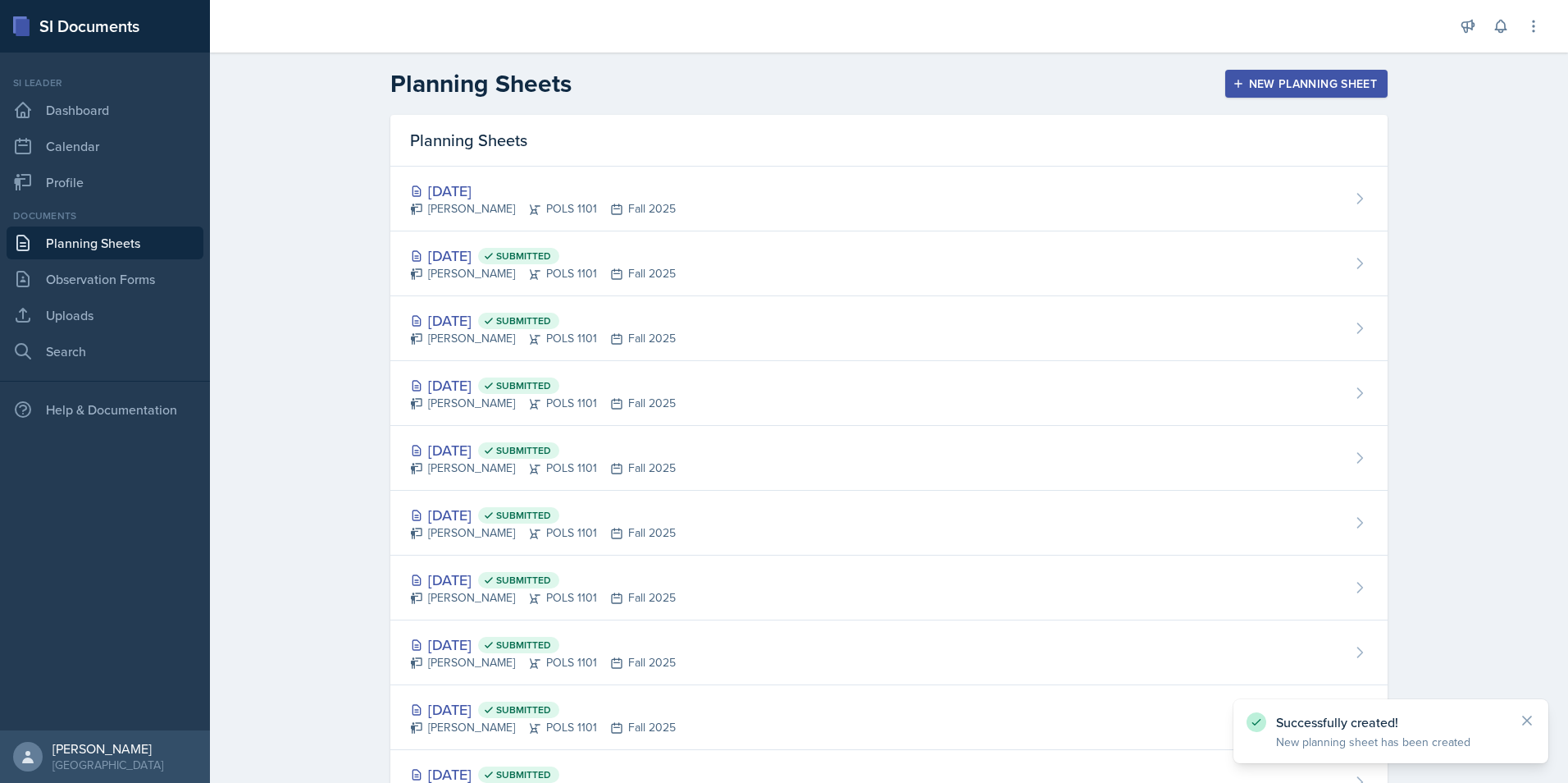
click at [1334, 84] on div "New Planning Sheet" at bounding box center [1306, 84] width 141 height 13
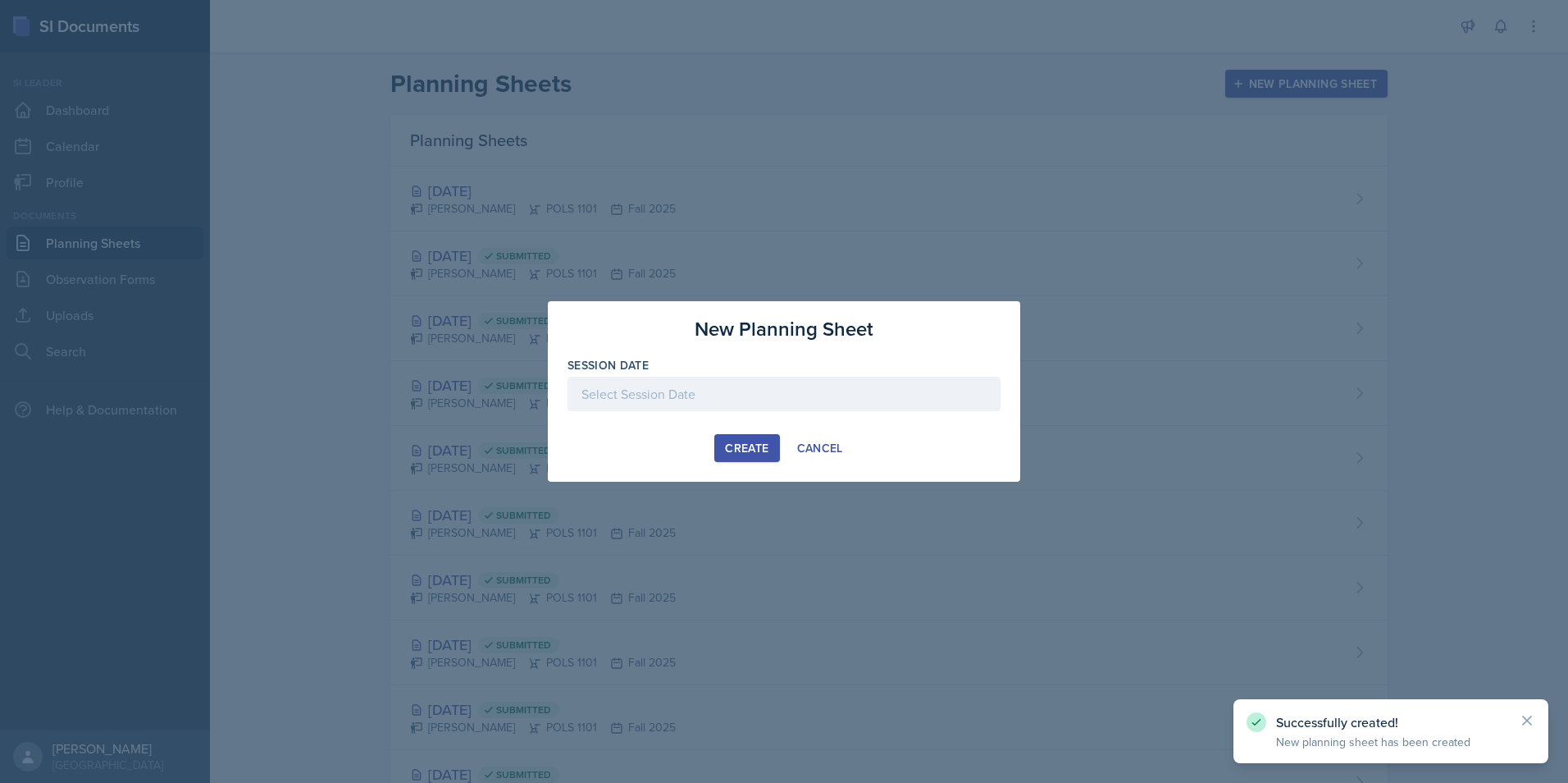
click at [726, 384] on div at bounding box center [784, 394] width 433 height 34
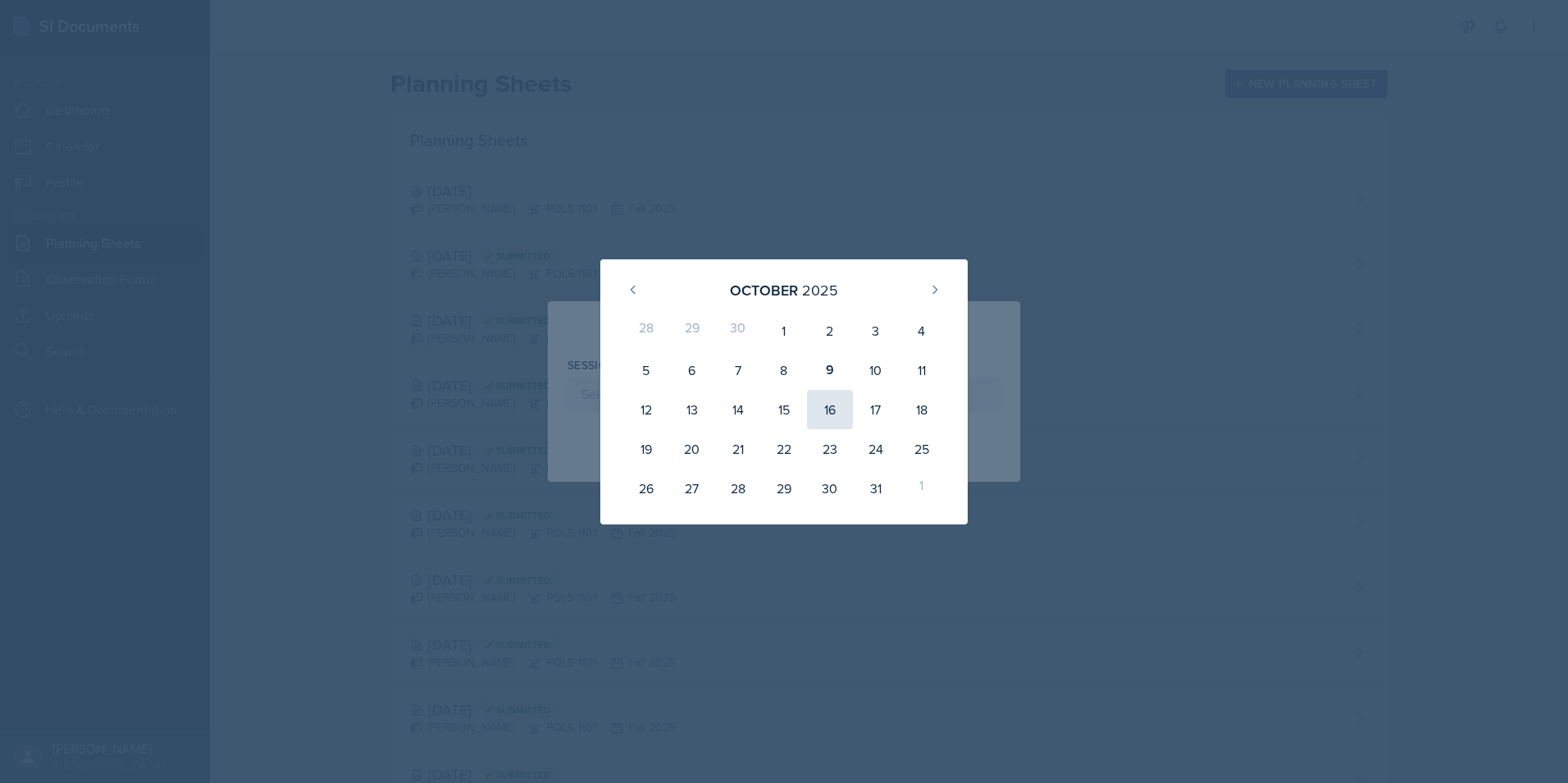
click at [849, 403] on div "16" at bounding box center [830, 409] width 46 height 39
type input "October 16th, 2025"
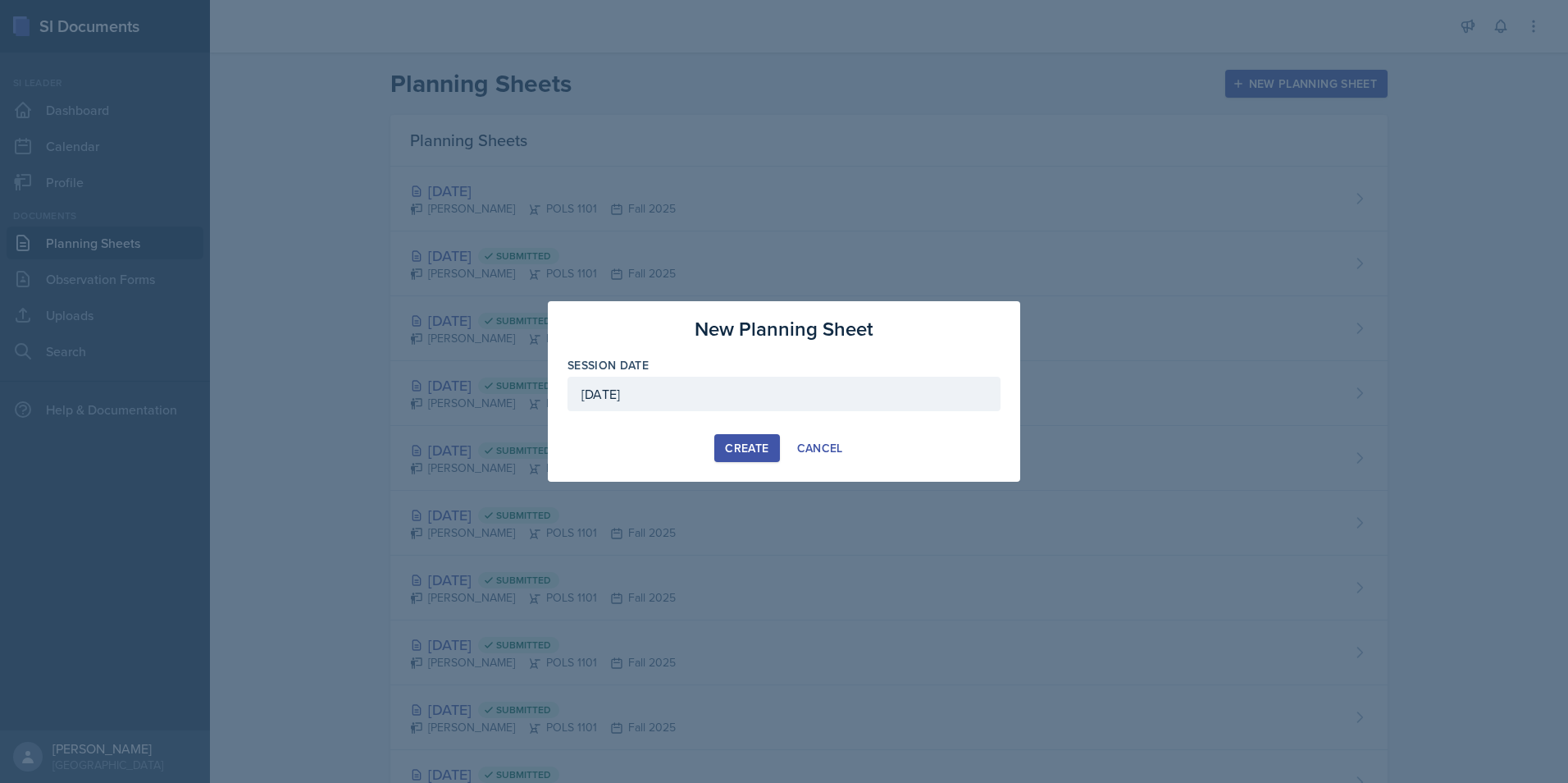
click at [750, 434] on button "Create" at bounding box center [746, 447] width 65 height 28
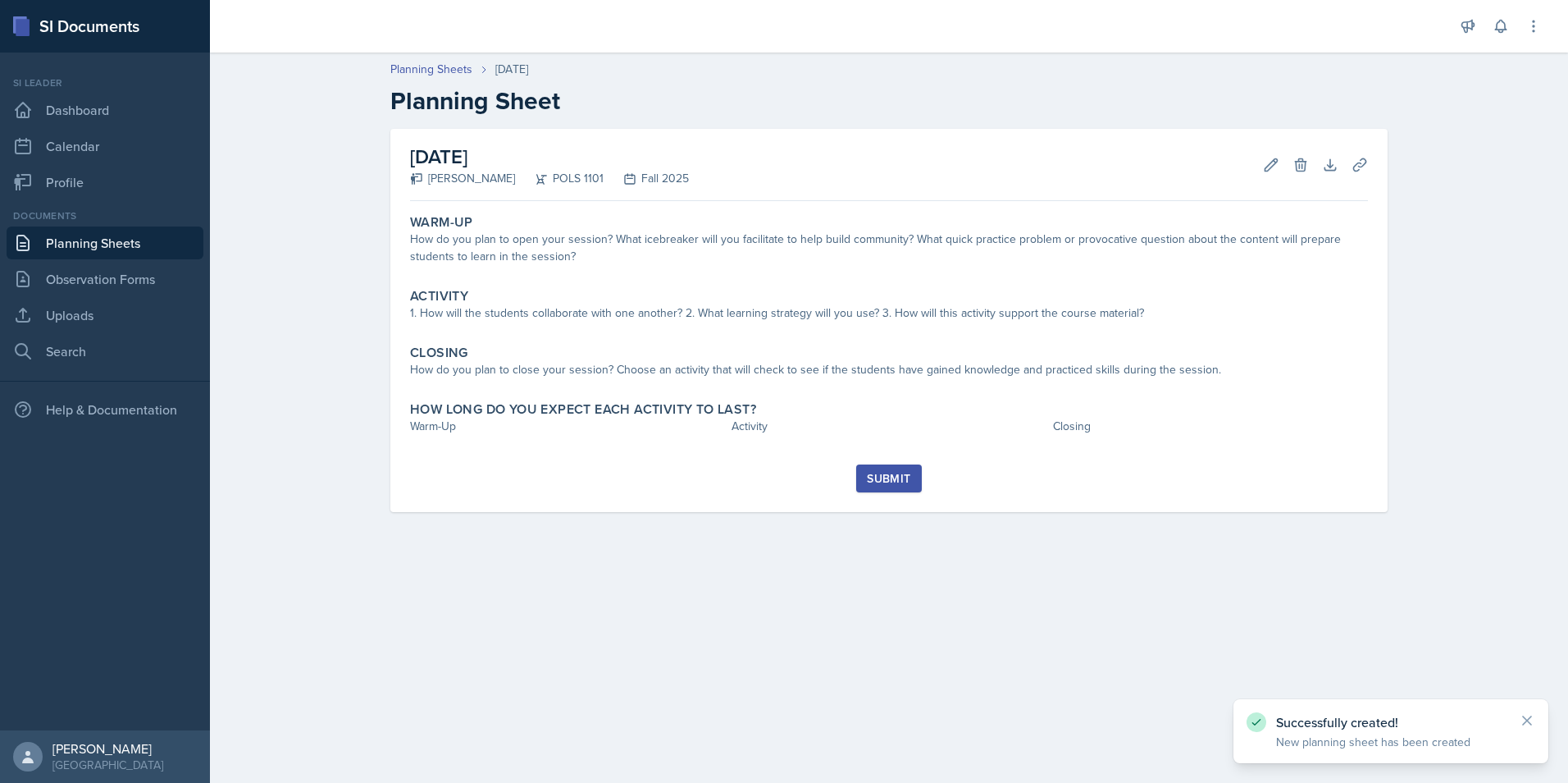
click at [317, 269] on div "Planning Sheets Oct 16th, 2025 Planning Sheet October 16th, 2025 Destine Lowery…" at bounding box center [888, 298] width 1358 height 507
